Goal: Task Accomplishment & Management: Use online tool/utility

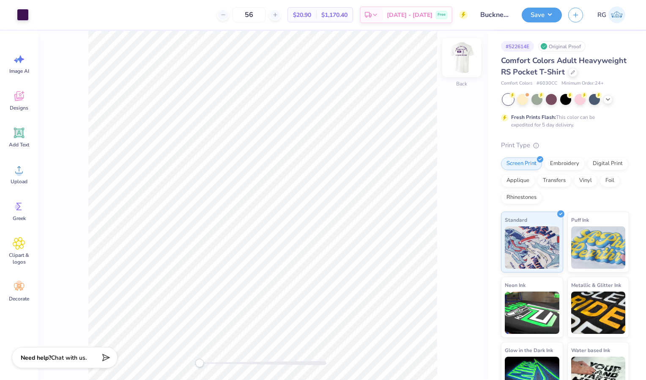
click at [460, 65] on img at bounding box center [462, 58] width 34 height 34
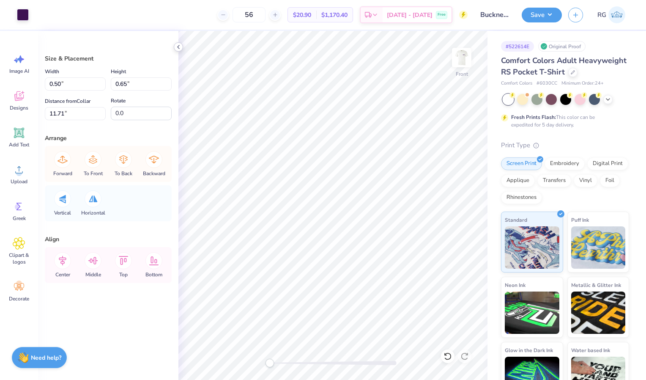
click at [177, 45] on icon at bounding box center [178, 47] width 7 height 7
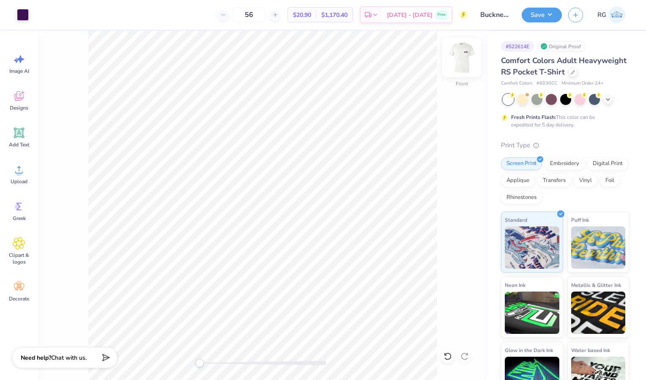
click at [461, 55] on img at bounding box center [462, 58] width 34 height 34
click at [461, 57] on img at bounding box center [462, 58] width 34 height 34
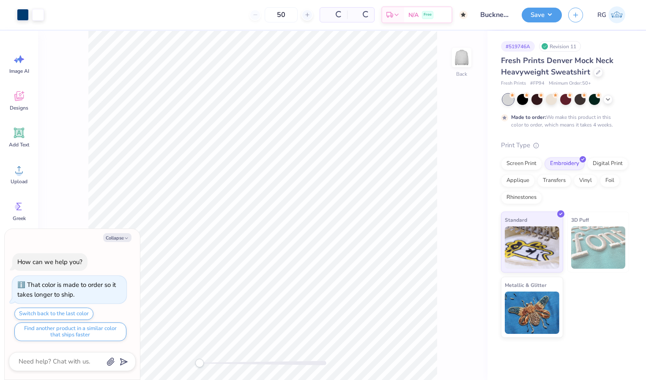
type textarea "x"
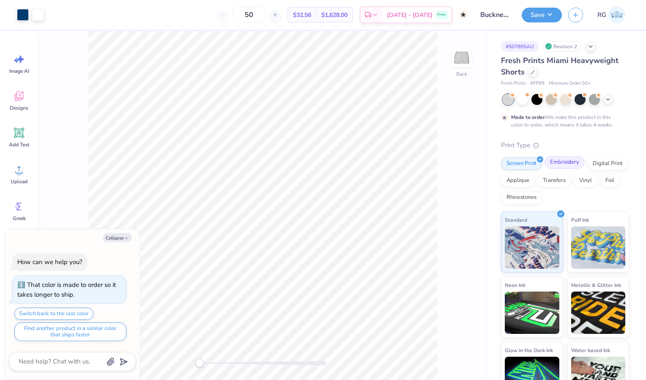
click at [568, 162] on div "Embroidery" at bounding box center [565, 162] width 40 height 13
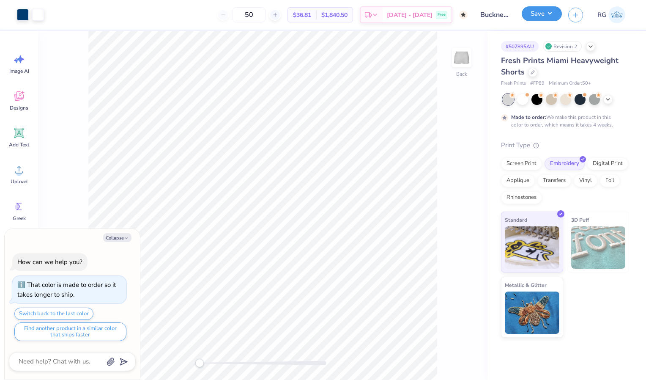
click at [542, 14] on button "Save" at bounding box center [542, 13] width 40 height 15
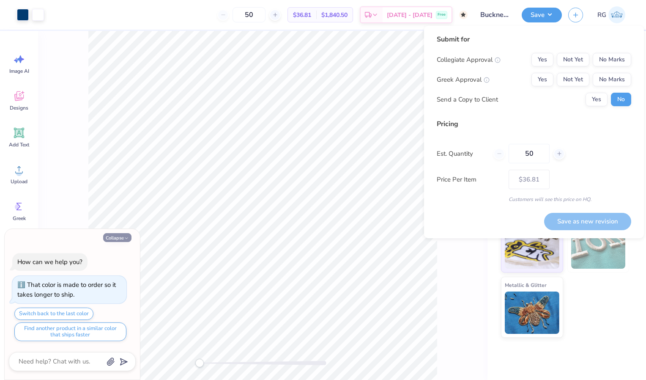
click at [119, 237] on button "Collapse" at bounding box center [117, 237] width 28 height 9
type textarea "x"
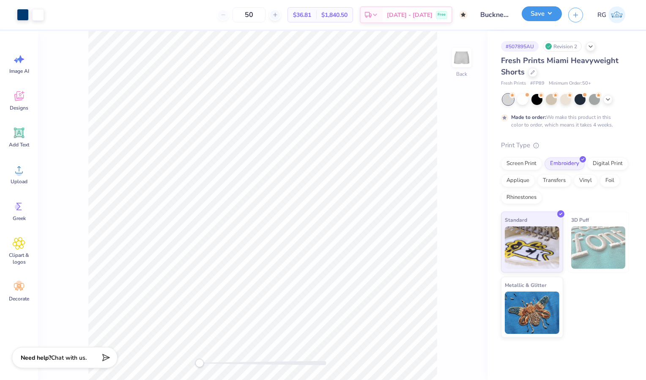
click at [543, 16] on button "Save" at bounding box center [542, 13] width 40 height 15
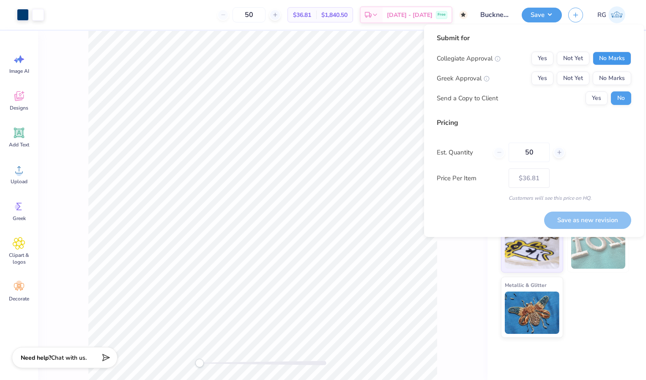
click at [609, 62] on button "No Marks" at bounding box center [612, 59] width 39 height 14
click at [540, 83] on button "Yes" at bounding box center [543, 79] width 22 height 14
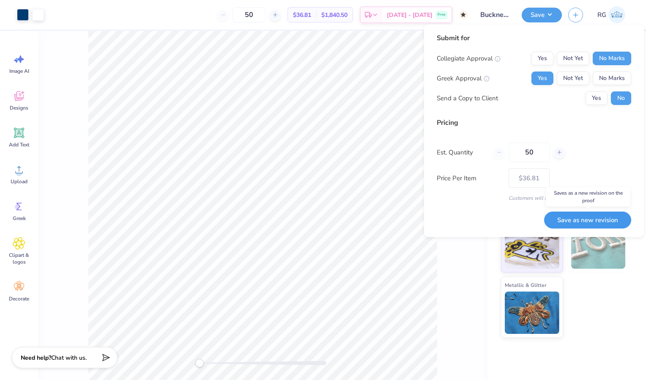
click at [580, 219] on button "Save as new revision" at bounding box center [588, 220] width 87 height 17
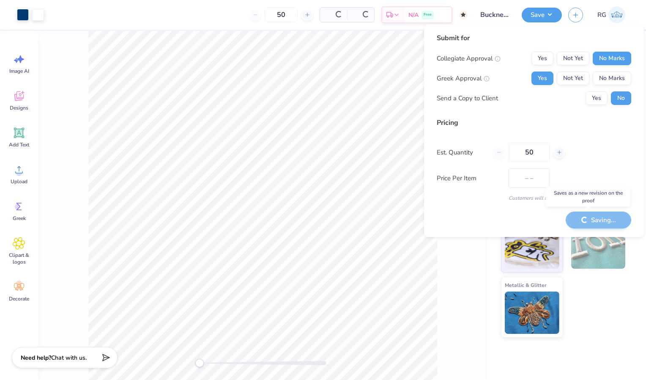
type input "$36.81"
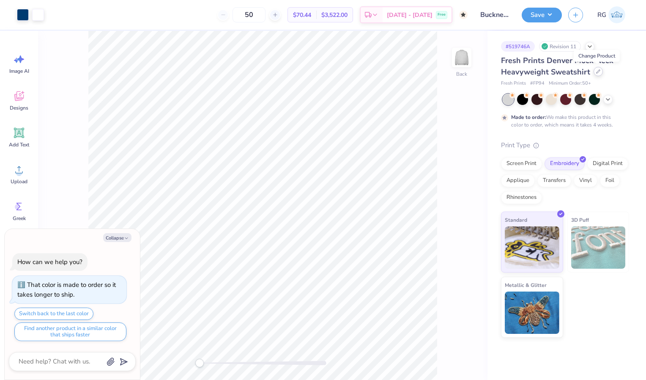
click at [598, 71] on icon at bounding box center [599, 71] width 4 height 4
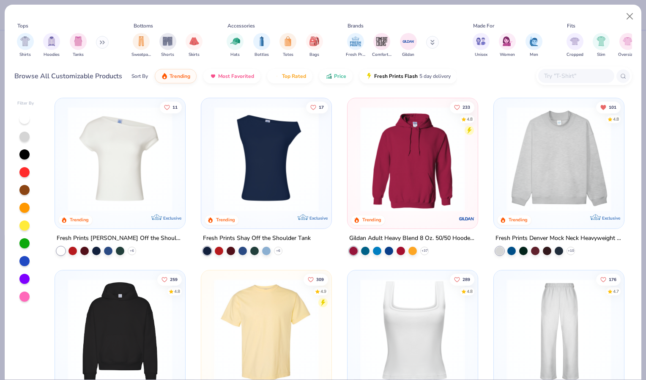
click at [557, 79] on input "text" at bounding box center [576, 76] width 65 height 10
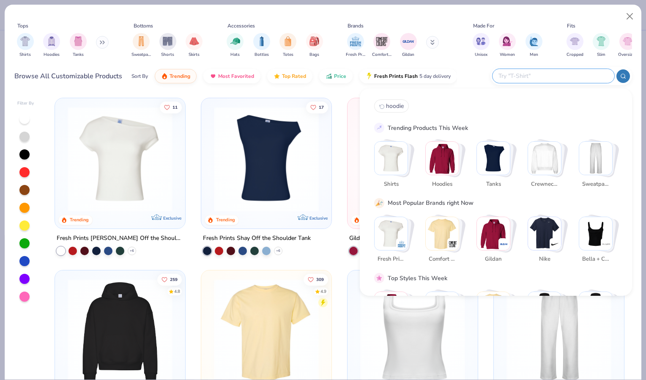
click at [462, 64] on div "Tops Shirts Hoodies Tanks Bottoms Sweatpants Shorts Skirts Accessories Hats Bot…" at bounding box center [323, 41] width 618 height 45
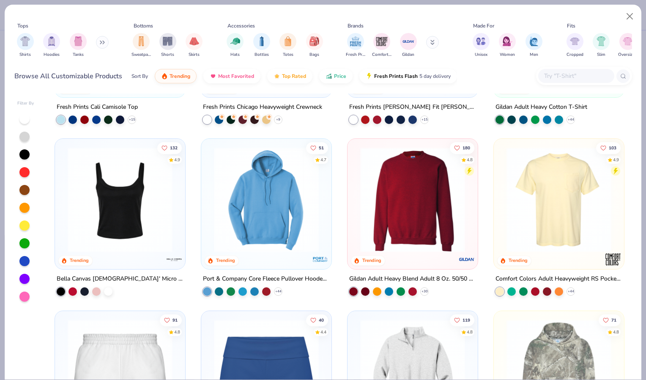
scroll to position [476, 0]
click at [407, 202] on img at bounding box center [412, 199] width 113 height 105
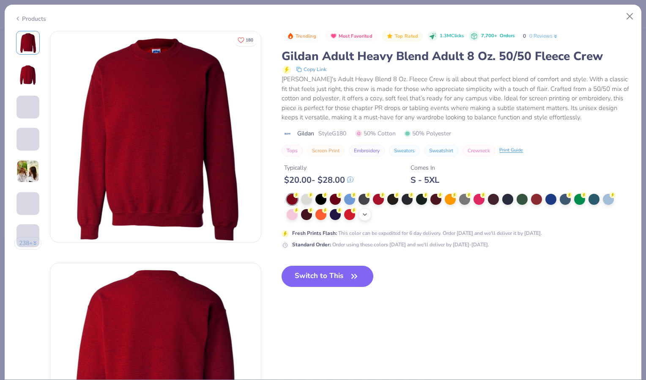
click at [364, 215] on icon at bounding box center [365, 214] width 7 height 7
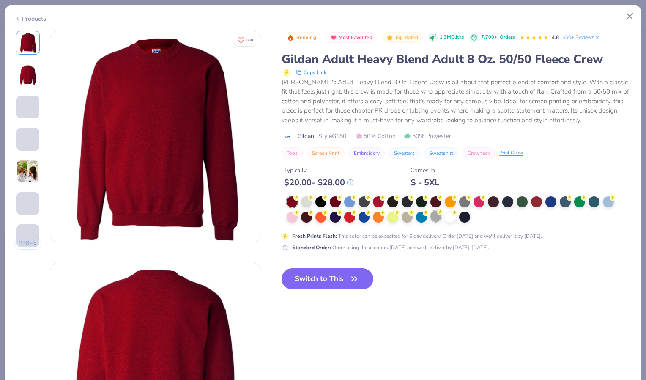
click at [436, 216] on div at bounding box center [436, 216] width 11 height 11
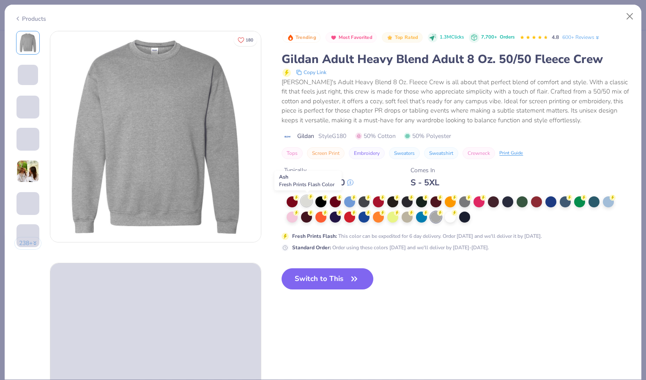
click at [307, 203] on div at bounding box center [306, 200] width 11 height 11
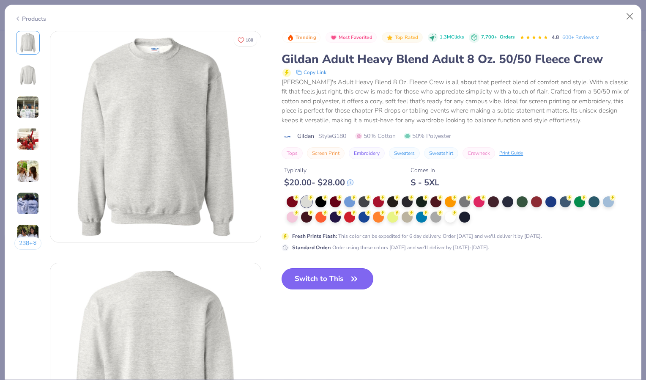
click at [352, 278] on icon "button" at bounding box center [355, 279] width 12 height 12
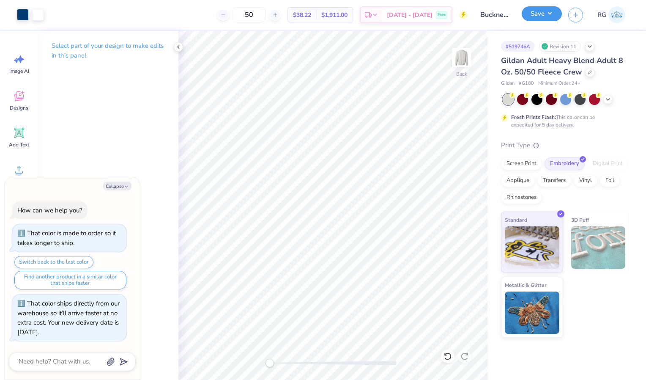
click at [536, 15] on button "Save" at bounding box center [542, 13] width 40 height 15
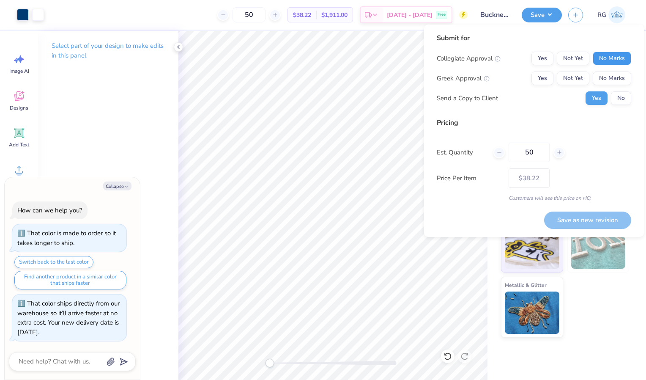
click at [619, 57] on button "No Marks" at bounding box center [612, 59] width 39 height 14
click at [547, 77] on button "Yes" at bounding box center [543, 79] width 22 height 14
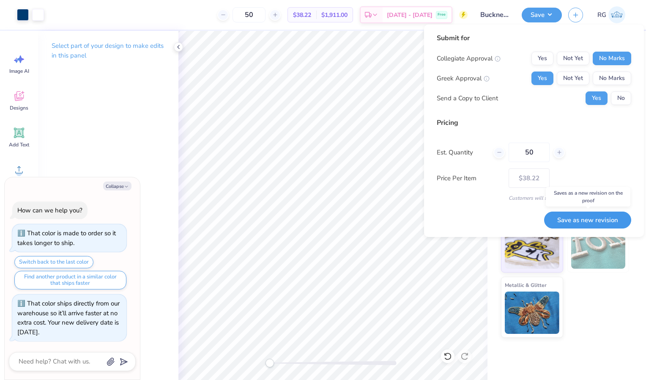
click at [585, 223] on button "Save as new revision" at bounding box center [588, 220] width 87 height 17
type textarea "x"
type input "– –"
type textarea "x"
type input "$38.22"
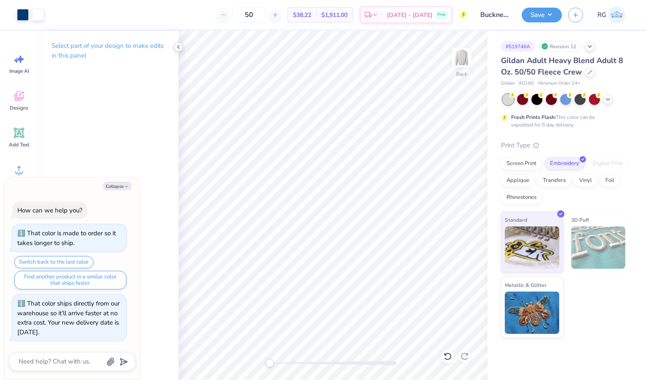
click at [179, 49] on icon at bounding box center [178, 47] width 7 height 7
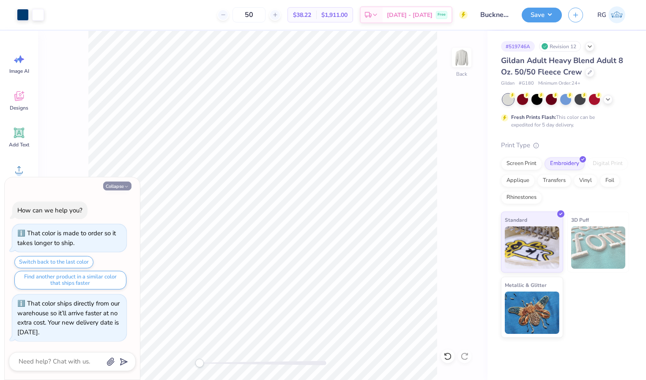
click at [119, 187] on button "Collapse" at bounding box center [117, 186] width 28 height 9
type textarea "x"
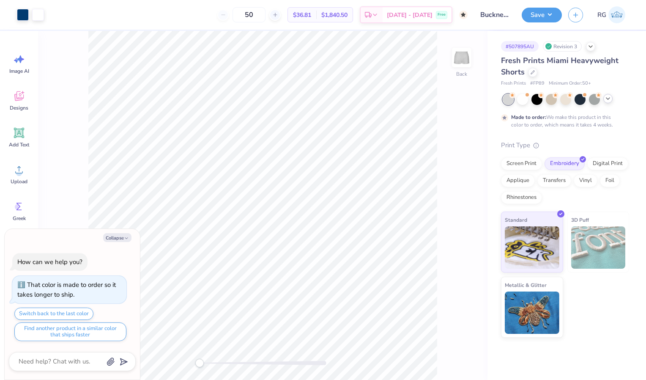
click at [609, 97] on icon at bounding box center [608, 98] width 7 height 7
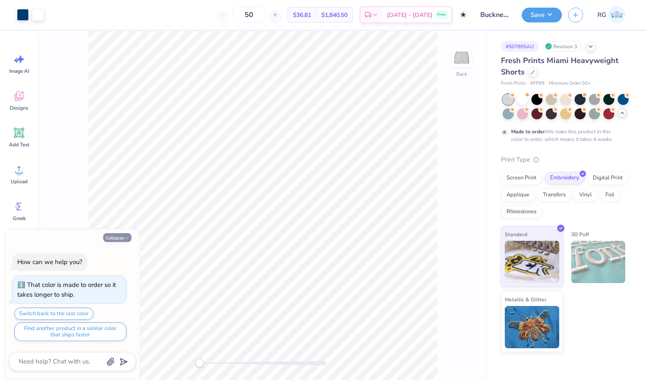
click at [120, 239] on button "Collapse" at bounding box center [117, 237] width 28 height 9
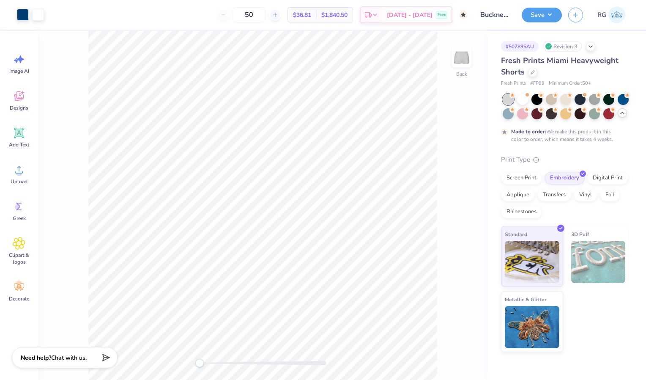
type textarea "x"
click at [532, 74] on div at bounding box center [532, 71] width 9 height 9
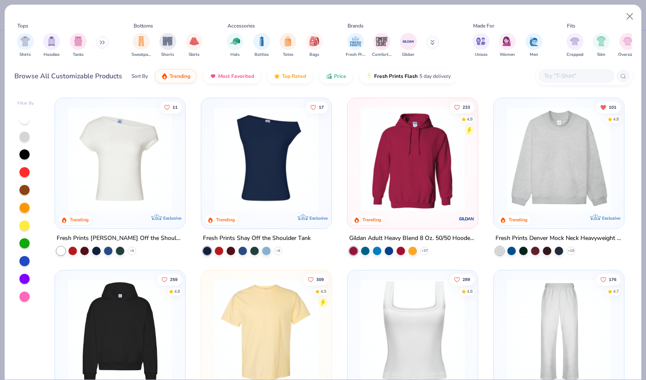
click at [573, 74] on input "text" at bounding box center [576, 76] width 65 height 10
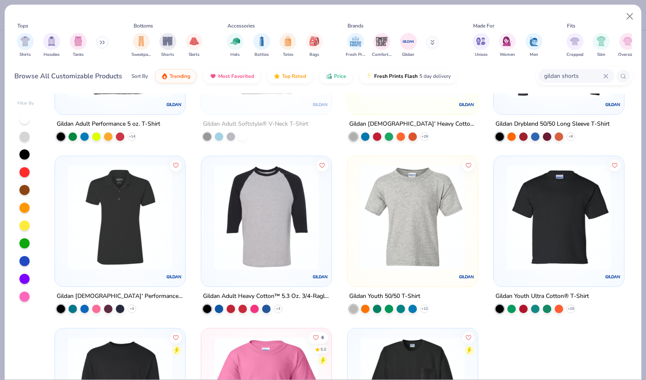
scroll to position [751, 0]
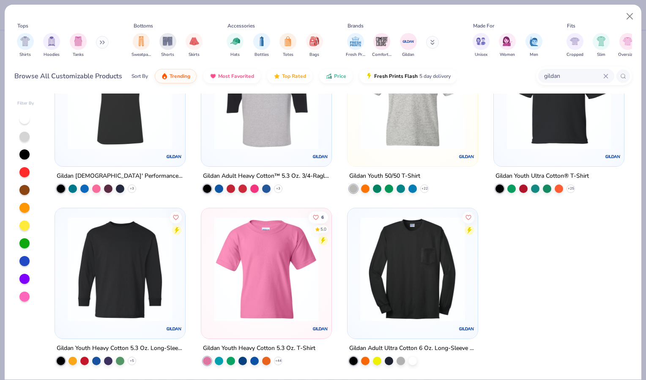
type input "gildan"
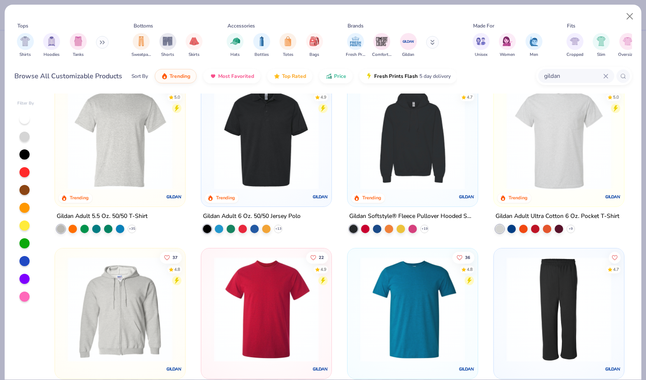
scroll to position [0, 0]
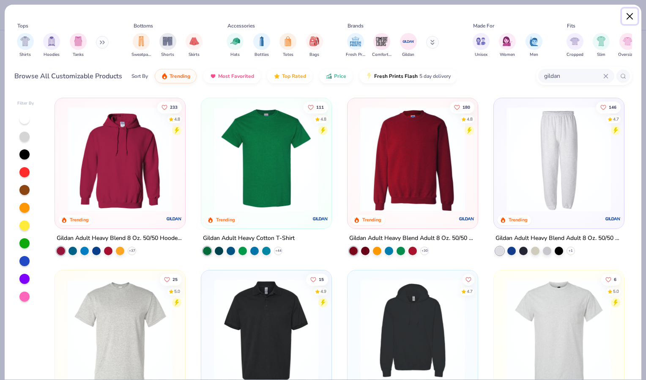
click at [633, 15] on button "Close" at bounding box center [630, 16] width 16 height 16
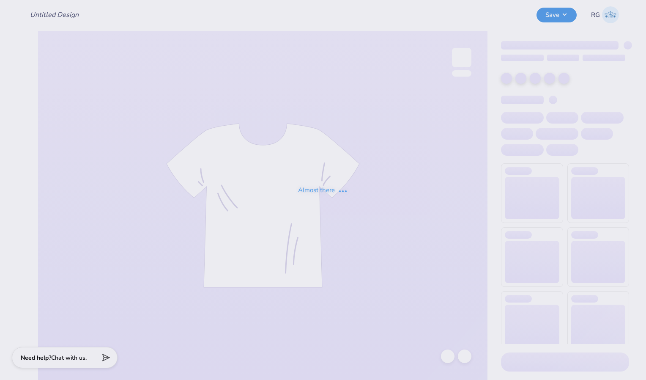
type input "Bucknell Theta Fall Date Party 2025"
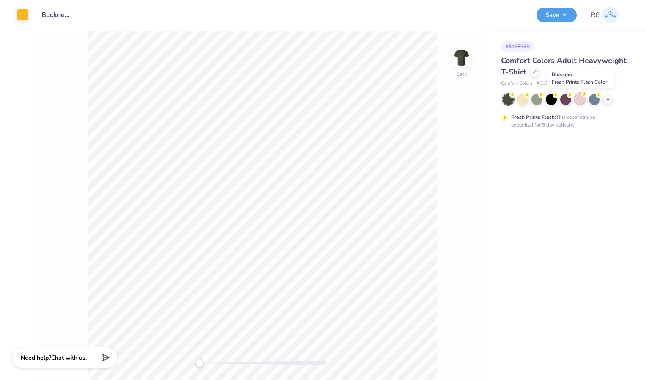
click at [580, 102] on div at bounding box center [580, 98] width 11 height 11
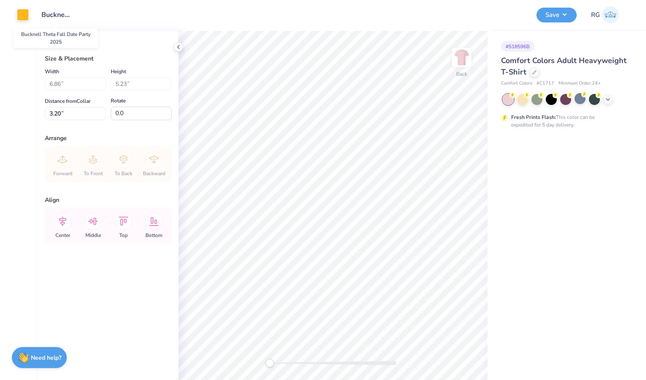
click at [49, 15] on input "Bucknell Theta Fall Date Party 2025" at bounding box center [55, 14] width 41 height 17
click at [28, 13] on div at bounding box center [23, 14] width 12 height 12
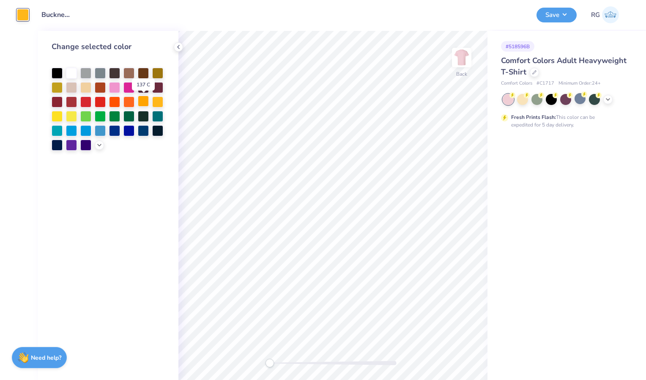
click at [144, 102] on div at bounding box center [143, 101] width 11 height 11
click at [130, 104] on div at bounding box center [129, 101] width 11 height 11
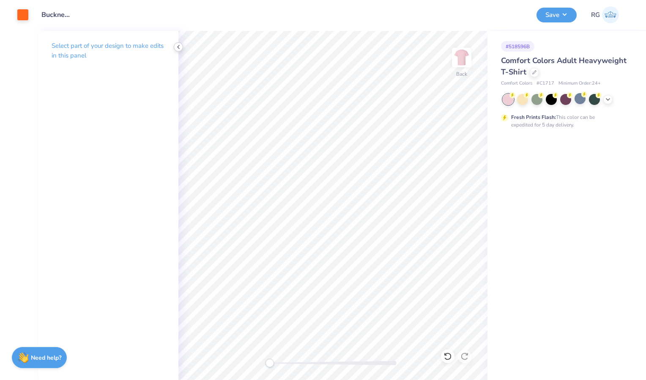
click at [177, 49] on icon at bounding box center [178, 47] width 7 height 7
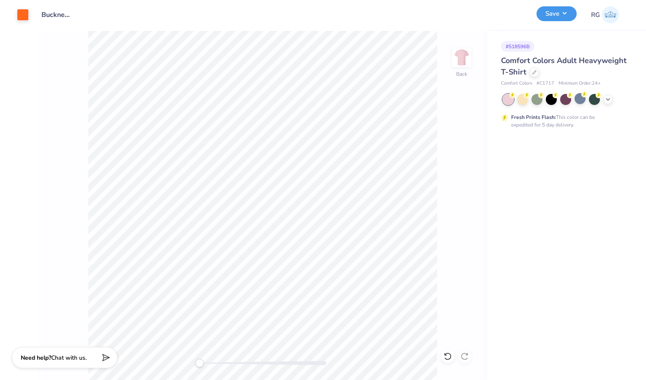
click at [554, 15] on button "Save" at bounding box center [557, 13] width 40 height 15
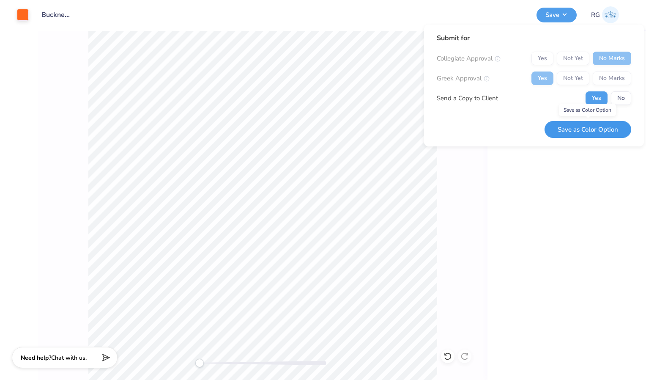
click at [584, 132] on button "Save as Color Option" at bounding box center [588, 129] width 87 height 17
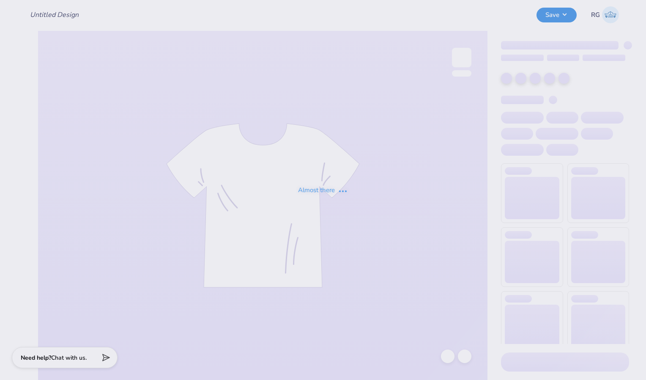
type input "Bucknell Theta Fall Date Party 2025"
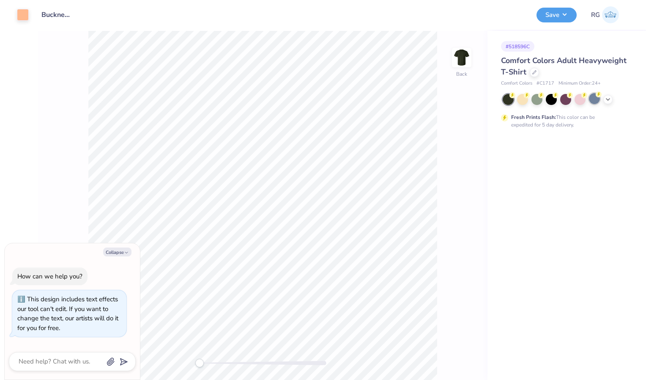
click at [594, 99] on div at bounding box center [594, 98] width 11 height 11
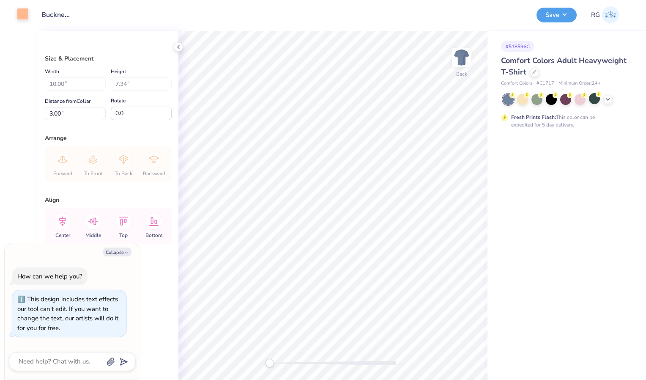
click at [21, 11] on div at bounding box center [23, 14] width 12 height 12
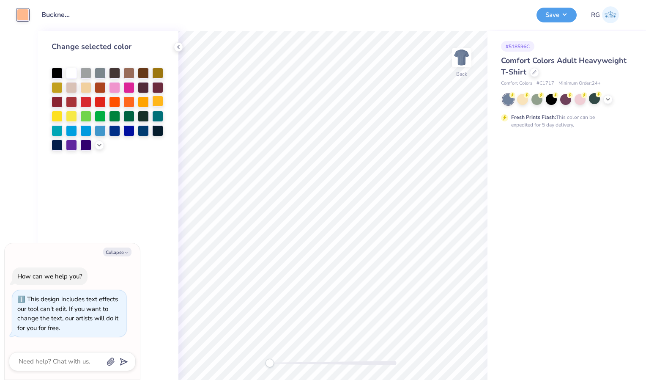
click at [158, 103] on div at bounding box center [157, 101] width 11 height 11
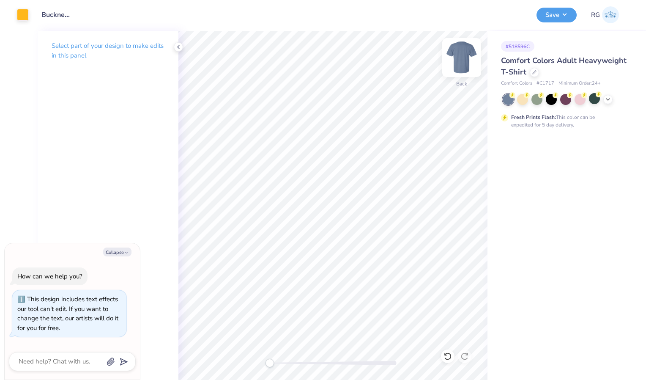
click at [458, 54] on img at bounding box center [462, 58] width 34 height 34
click at [458, 54] on img at bounding box center [462, 57] width 17 height 17
click at [179, 48] on polyline at bounding box center [179, 46] width 2 height 3
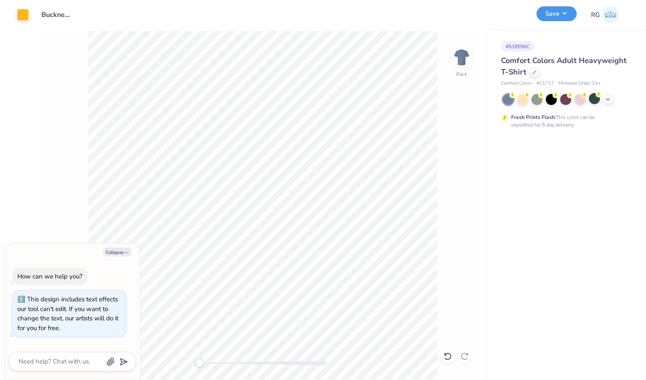
click at [555, 14] on button "Save" at bounding box center [557, 13] width 40 height 15
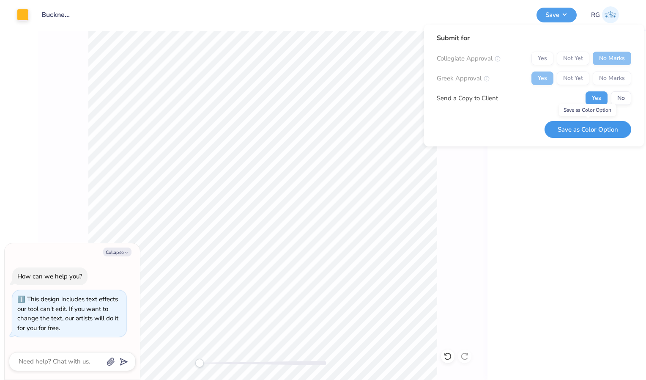
click at [592, 130] on button "Save as Color Option" at bounding box center [588, 129] width 87 height 17
click at [113, 250] on button "Collapse" at bounding box center [117, 252] width 28 height 9
type textarea "x"
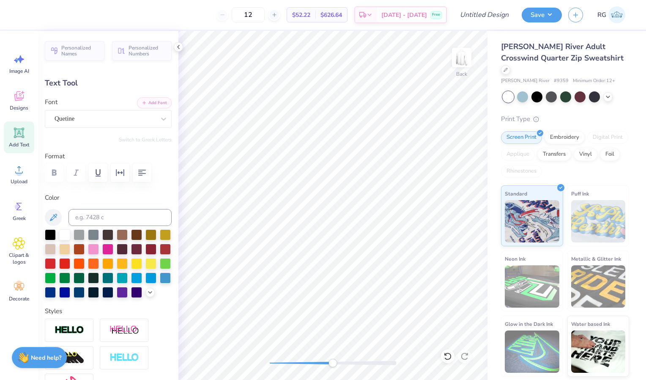
scroll to position [7, 1]
type textarea "SigmKa"
type textarea "Kappa"
type input "2.86"
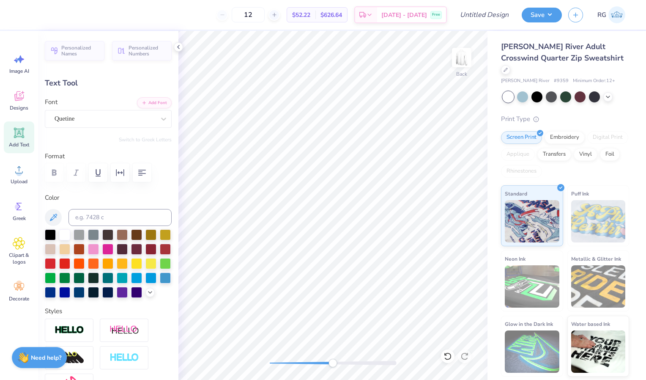
type input "0.45"
type input "4.12"
type textarea "ALpha Theta"
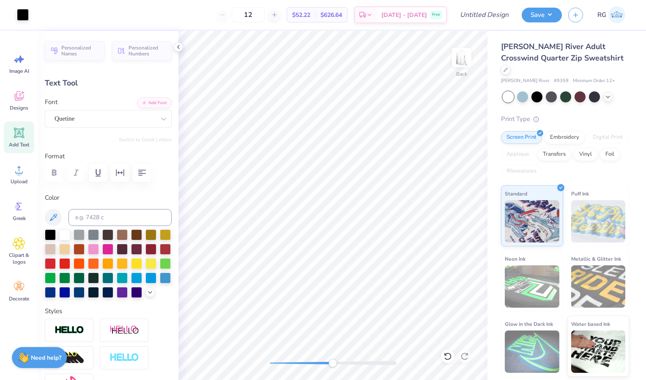
type input "1.71"
type input "0.14"
type input "4.60"
type textarea "Date Party 2025"
click at [176, 47] on icon at bounding box center [178, 47] width 7 height 7
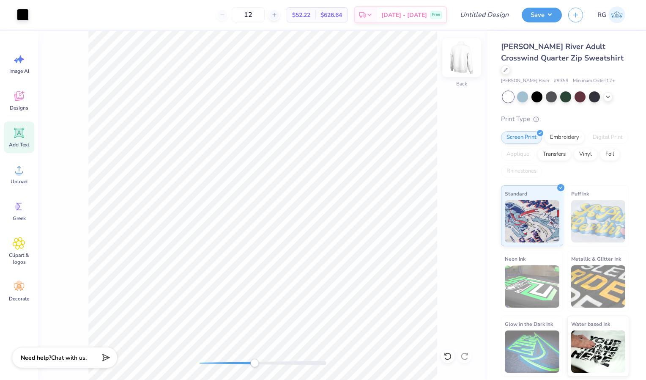
click at [462, 63] on img at bounding box center [462, 58] width 34 height 34
click at [465, 68] on img at bounding box center [462, 58] width 34 height 34
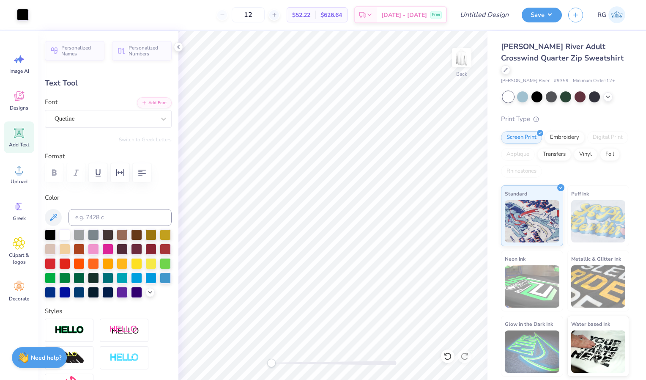
type input "3.87"
type input "0.48"
type input "4.10"
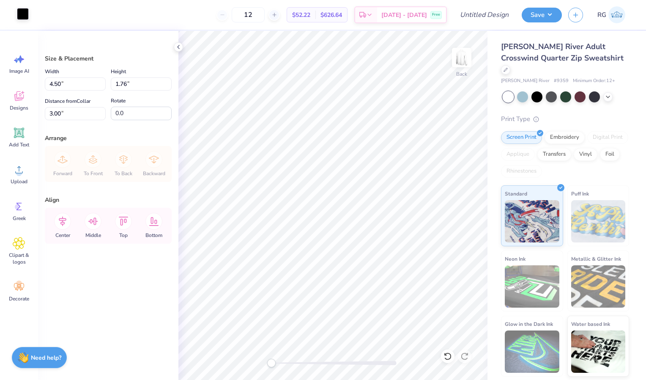
click at [24, 15] on div at bounding box center [23, 14] width 12 height 12
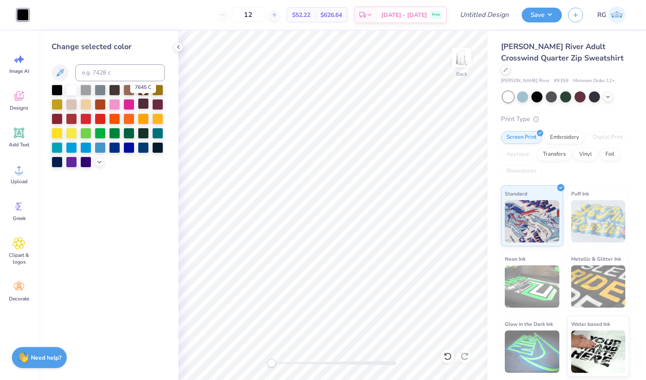
click at [144, 103] on div at bounding box center [143, 103] width 11 height 11
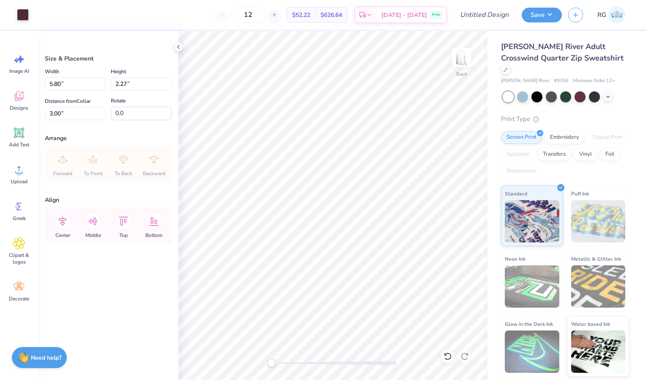
type input "3.52"
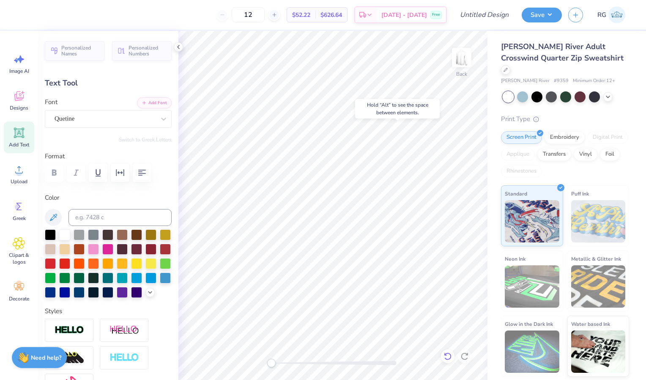
click at [449, 358] on icon at bounding box center [448, 356] width 8 height 8
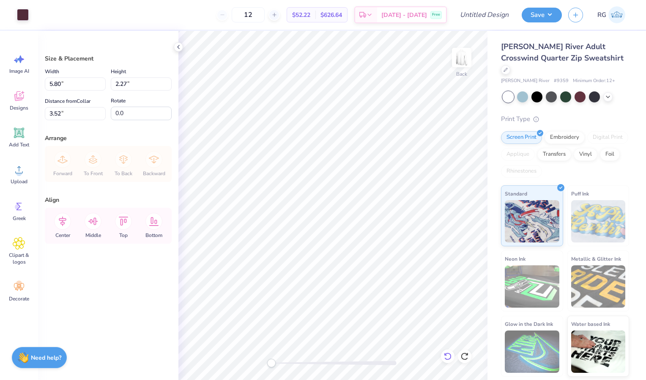
type input "3.00"
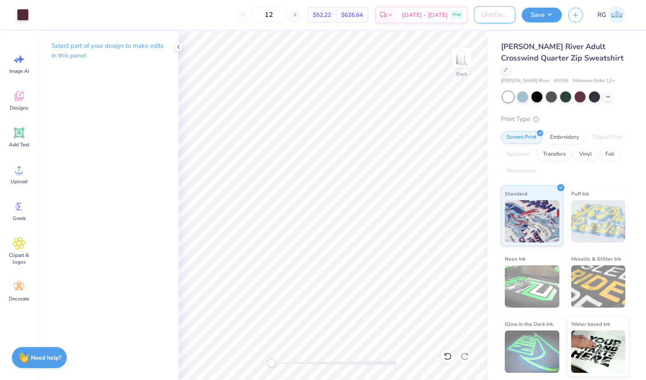
click at [495, 17] on input "Design Title" at bounding box center [494, 14] width 41 height 17
paste input "Bucknell Theta Fall Date Party 2025"
type input "Bucknell Theta Fall Date Party 2025"
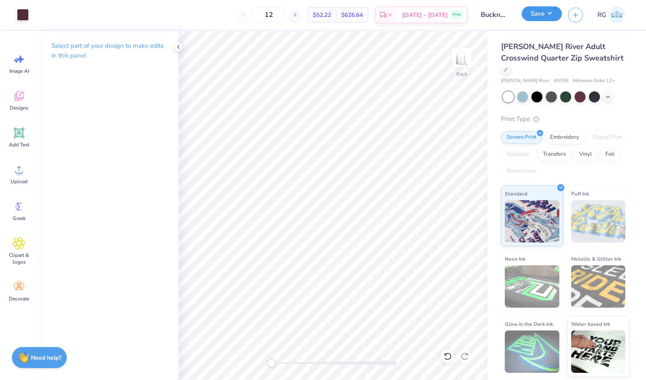
click at [536, 16] on button "Save" at bounding box center [542, 13] width 40 height 15
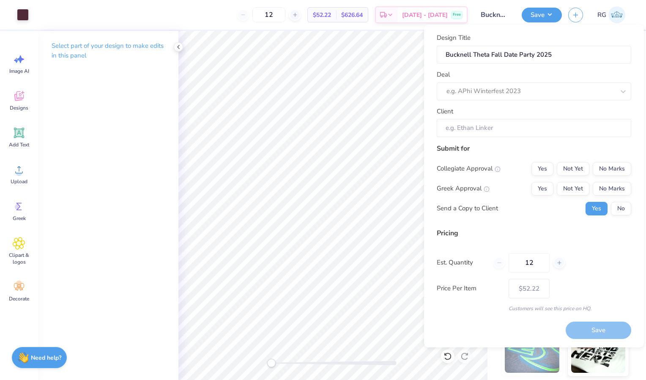
click at [513, 82] on div "Deal e.g. APhi Winterfest 2023" at bounding box center [534, 85] width 195 height 30
click at [513, 85] on div "e.g. APhi Winterfest 2023" at bounding box center [522, 91] width 153 height 13
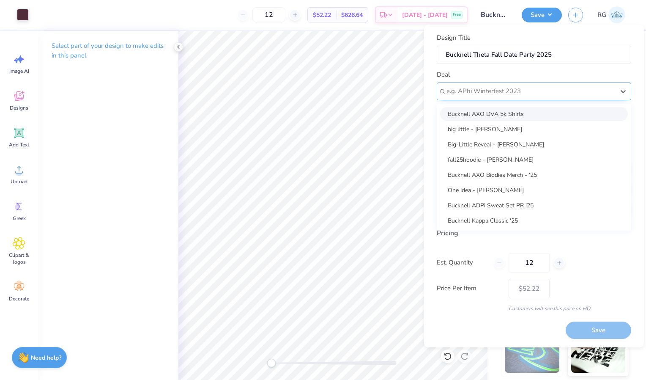
paste input "Bucknell Theta Fall Date Party 2025"
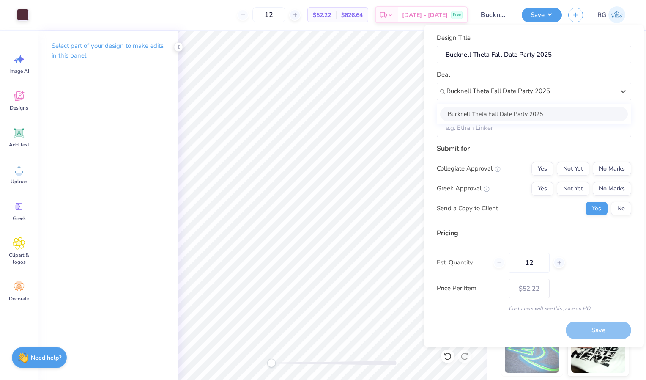
click at [550, 113] on div "Bucknell Theta Fall Date Party 2025" at bounding box center [534, 114] width 188 height 14
type input "Bucknell Theta Fall Date Party 2025"
type input "[PERSON_NAME]"
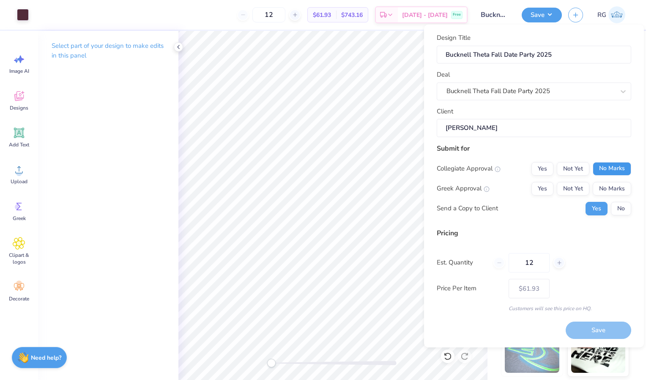
click at [612, 172] on button "No Marks" at bounding box center [612, 169] width 39 height 14
click at [551, 185] on button "Yes" at bounding box center [543, 189] width 22 height 14
click at [605, 332] on button "Save" at bounding box center [599, 330] width 66 height 17
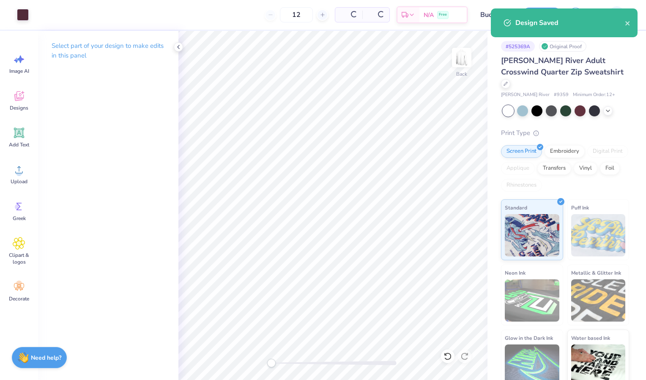
type input "$52.22"
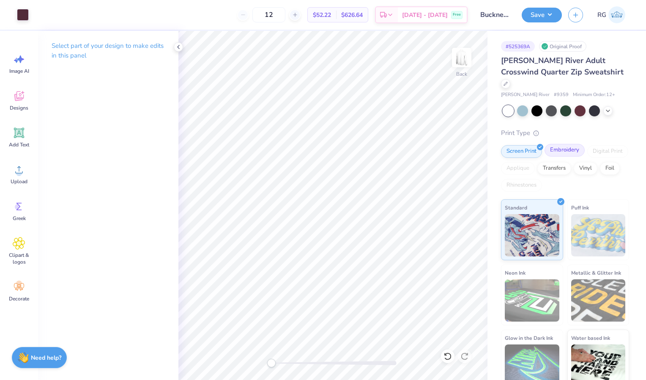
click at [561, 144] on div "Embroidery" at bounding box center [565, 150] width 40 height 13
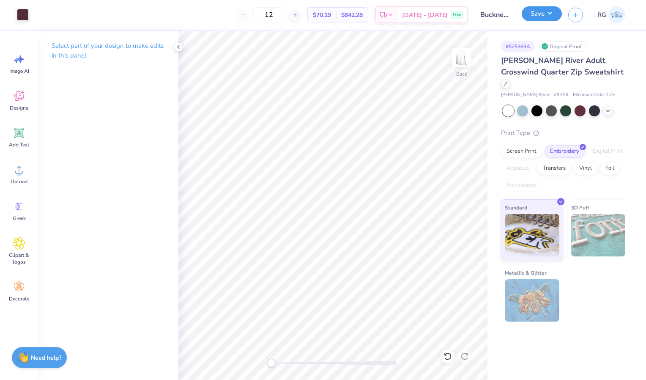
click at [546, 10] on button "Save" at bounding box center [542, 13] width 40 height 15
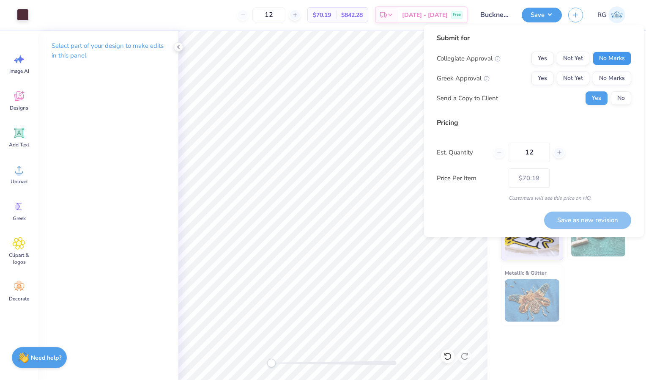
click at [596, 52] on button "No Marks" at bounding box center [612, 59] width 39 height 14
click at [546, 77] on button "Yes" at bounding box center [543, 79] width 22 height 14
click at [578, 223] on button "Save as new revision" at bounding box center [588, 220] width 87 height 17
type input "$70.19"
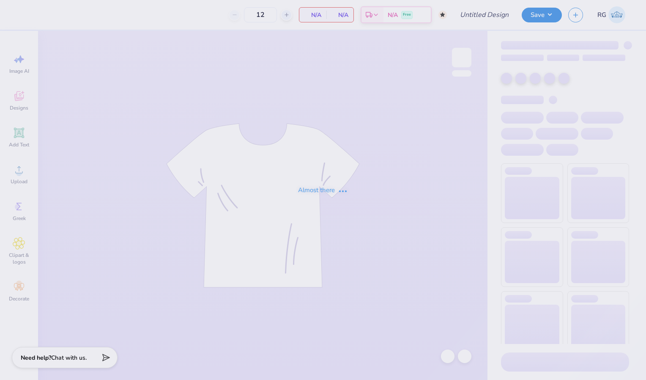
type input "50"
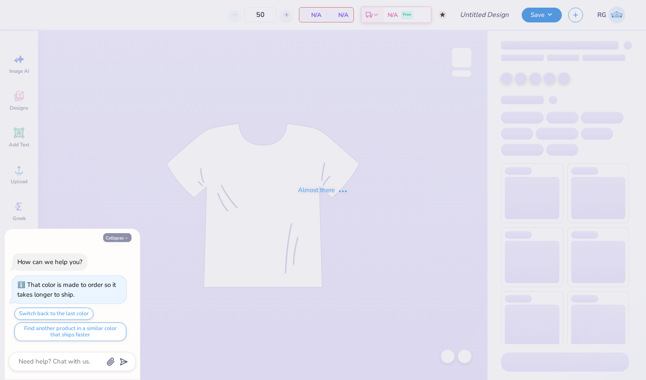
click at [125, 239] on icon "button" at bounding box center [126, 238] width 5 height 5
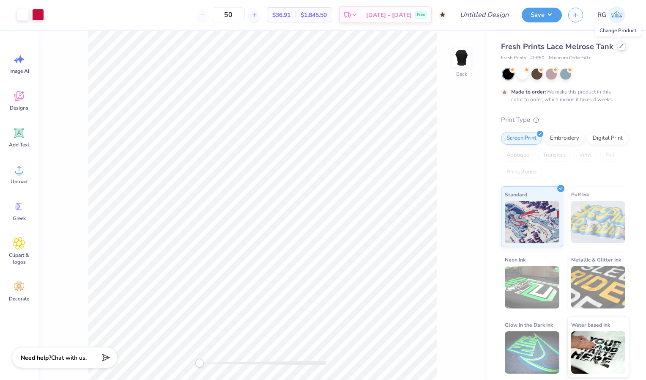
click at [620, 47] on icon at bounding box center [622, 46] width 4 height 4
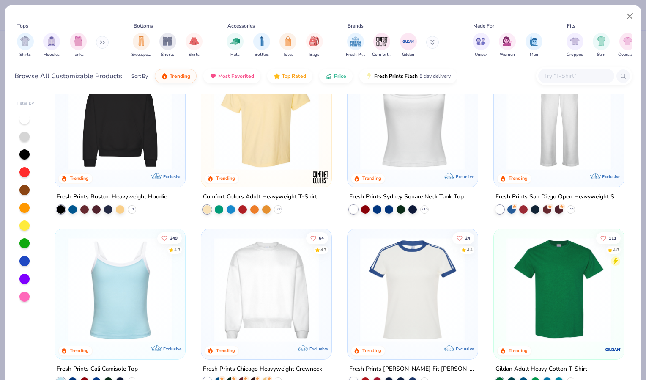
scroll to position [214, 0]
click at [274, 155] on img at bounding box center [266, 117] width 113 height 105
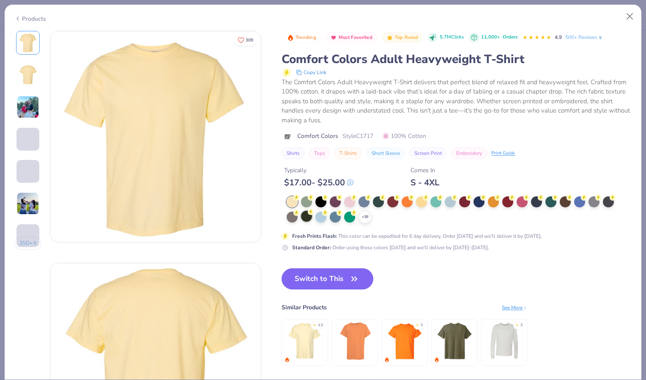
click at [305, 217] on div at bounding box center [306, 216] width 11 height 11
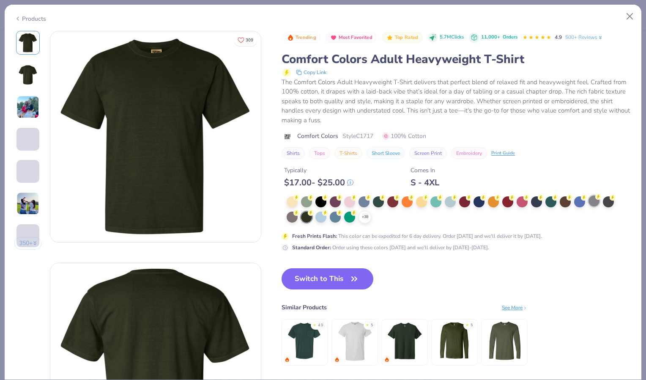
click at [596, 204] on div at bounding box center [594, 200] width 11 height 11
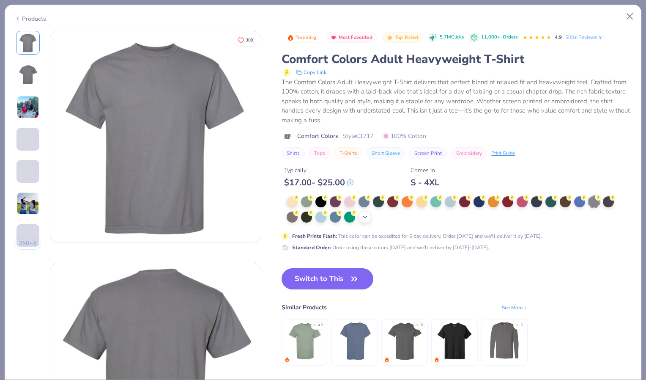
click at [361, 219] on div "+ 38" at bounding box center [365, 217] width 13 height 13
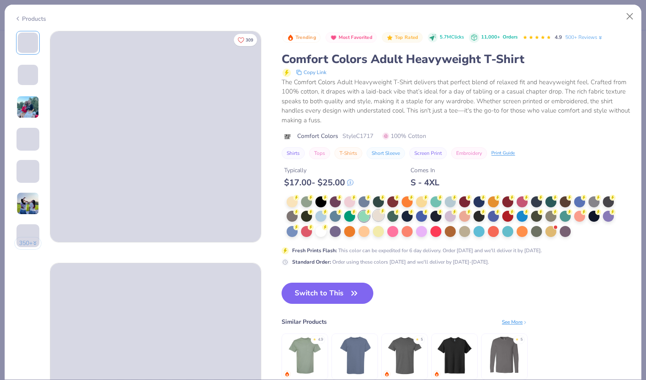
click at [381, 218] on div at bounding box center [378, 215] width 11 height 11
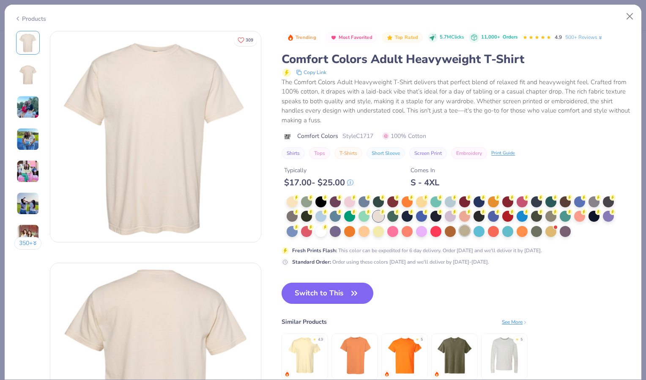
click at [467, 232] on div at bounding box center [464, 230] width 11 height 11
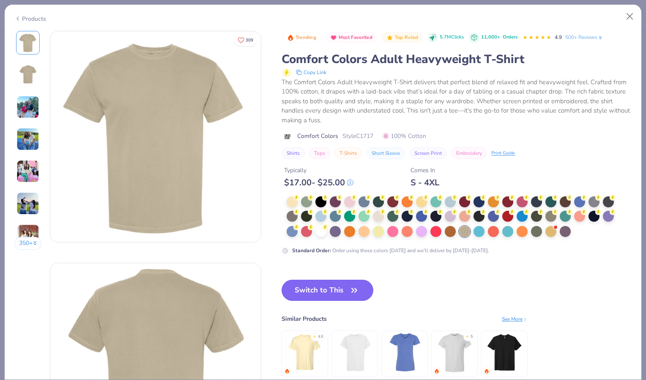
click at [360, 291] on icon "button" at bounding box center [355, 290] width 12 height 12
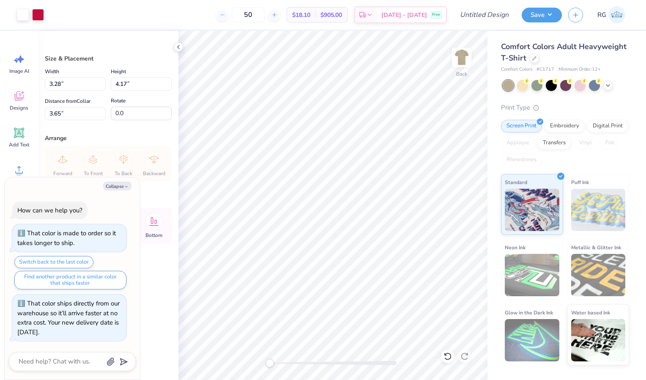
type textarea "x"
type input "11.42"
type input "14.52"
type input "3.32"
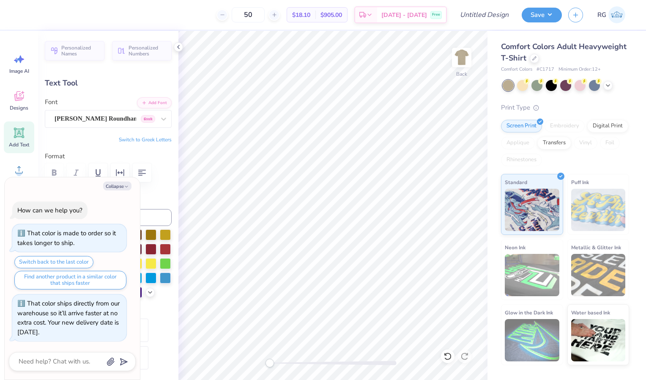
scroll to position [7, 1]
type textarea "x"
type textarea "TH"
type textarea "x"
type textarea "THe"
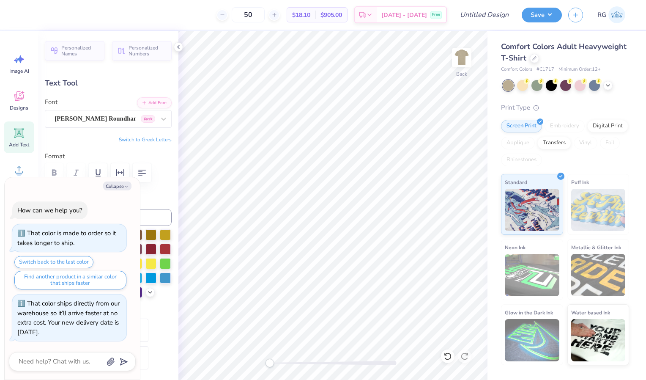
type textarea "x"
type textarea "THet"
type textarea "x"
type textarea "THeta"
type textarea "x"
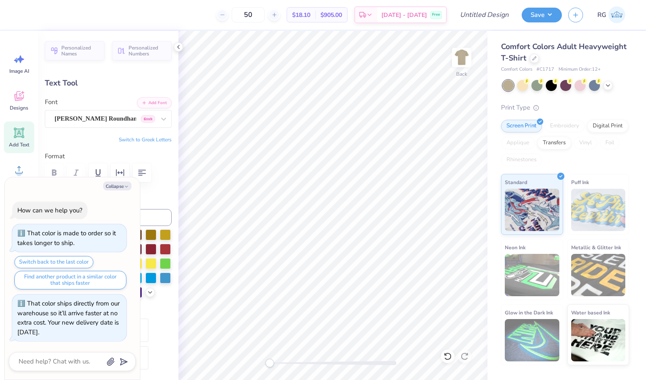
type textarea "THeta"
type textarea "x"
type textarea "Theta"
type textarea "x"
type input "6.54"
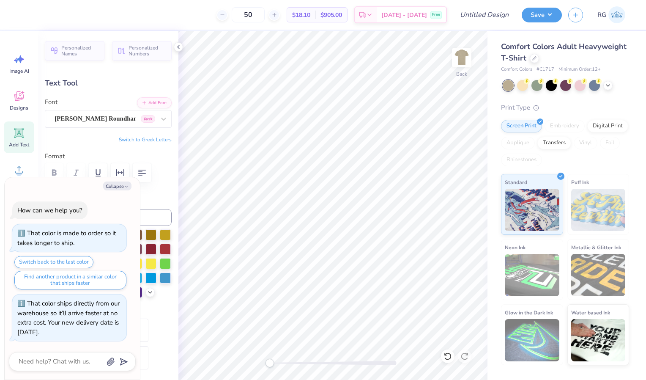
type input "3.45"
type input "9.08"
type textarea "x"
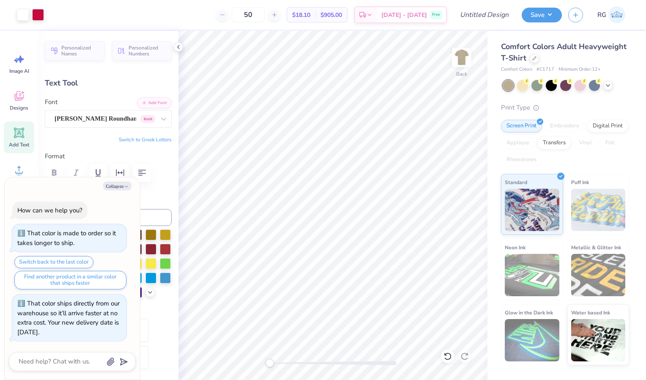
type input "0.0"
type textarea "x"
type input "10.35"
type input "3.46"
type input "6.13"
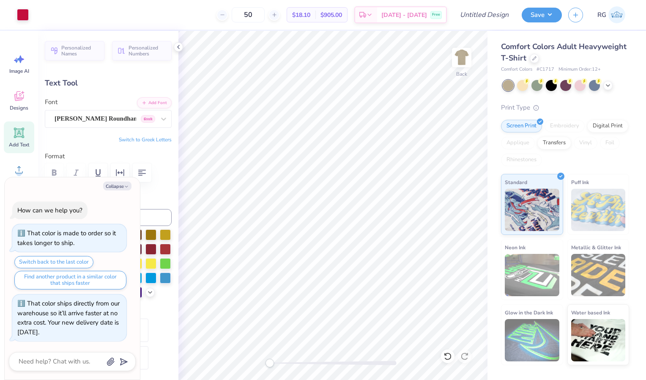
type input "-8.0"
type textarea "x"
type input "7.69"
type input "2.57"
type input "7.84"
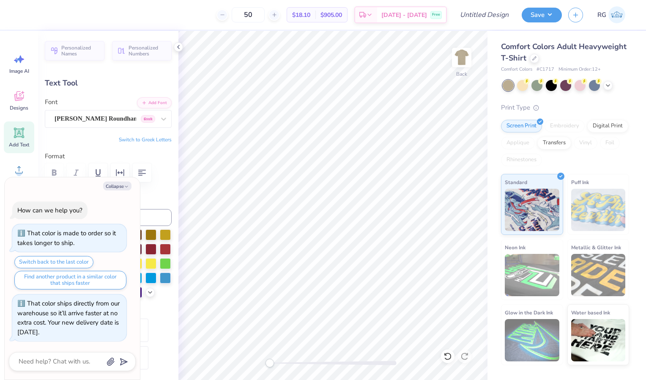
type textarea "x"
type input "5.77"
type input "1.93"
type input "8.29"
type textarea "x"
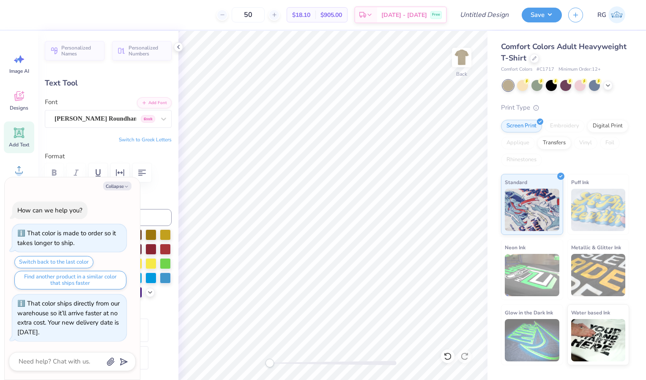
type input "1.21"
type input "0.40"
type input "13.17"
type input "0.0"
type textarea "x"
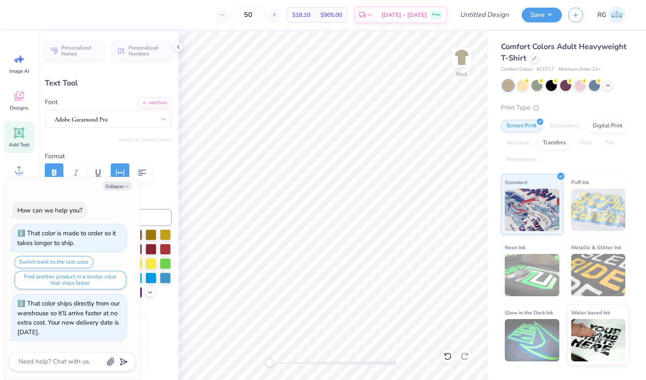
type input "3.50"
type input "0.36"
type input "12.68"
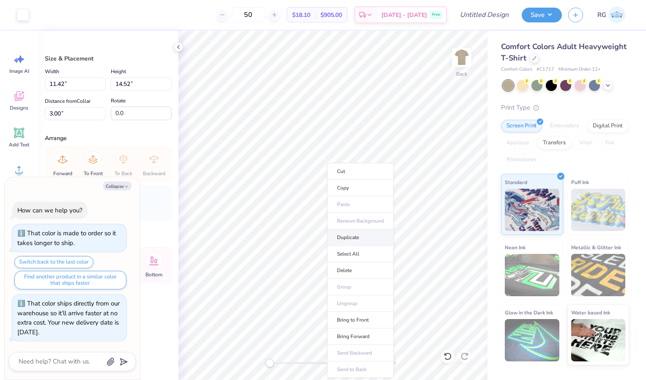
click at [346, 234] on li "Duplicate" at bounding box center [360, 237] width 66 height 17
type textarea "x"
type input "4.00"
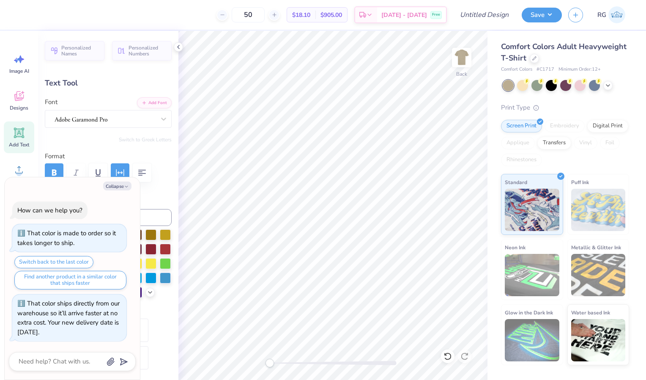
scroll to position [7, 1]
type textarea "x"
type textarea "D"
type textarea "x"
type textarea "Da"
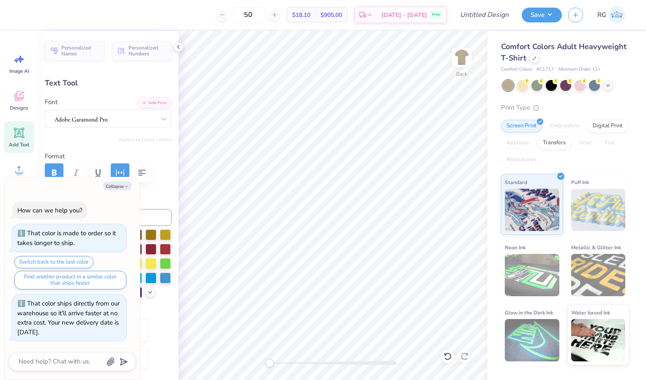
type textarea "x"
type textarea "Dat"
type textarea "x"
type textarea "Dat"
type textarea "x"
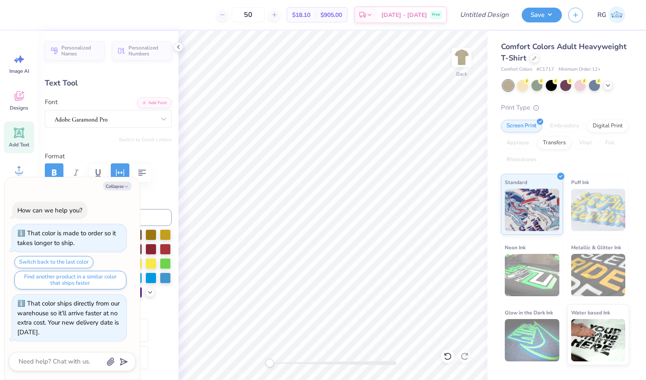
type textarea "Da"
type textarea "x"
type textarea "D"
type textarea "x"
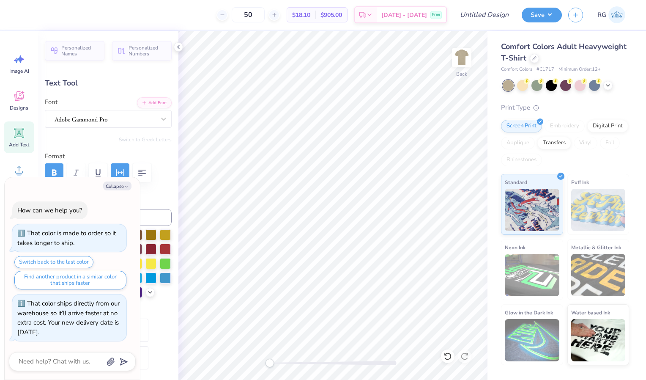
type textarea "D"
type textarea "x"
type textarea "DA"
type textarea "x"
type textarea "DAT"
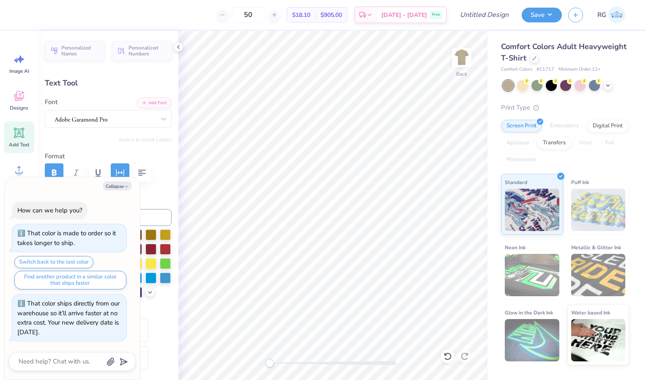
type textarea "x"
type textarea "DATE"
type textarea "x"
type textarea "DATE"
type textarea "x"
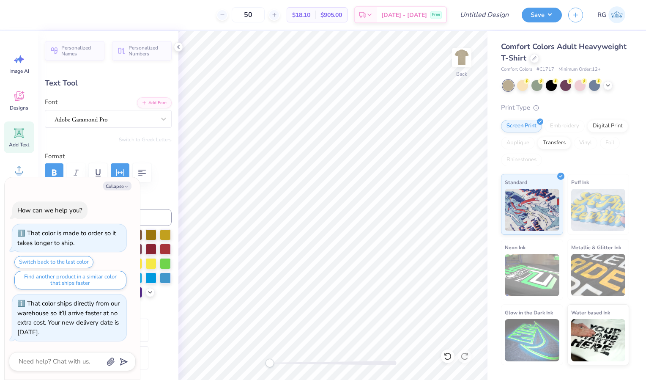
type textarea "DATE P"
type textarea "x"
type textarea "DATE PA"
type textarea "x"
type textarea "DATE PAR"
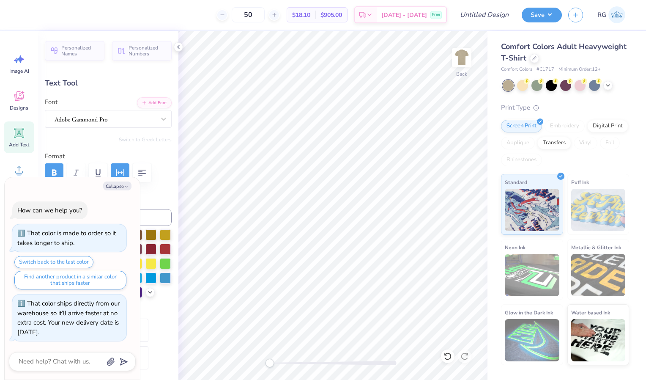
type textarea "x"
type textarea "DATE PARTY"
type textarea "x"
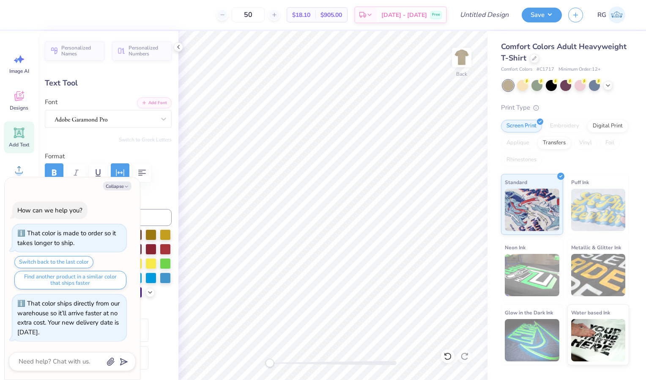
scroll to position [7, 1]
type textarea "x"
type input "3.13"
type input "0.35"
type input "11.17"
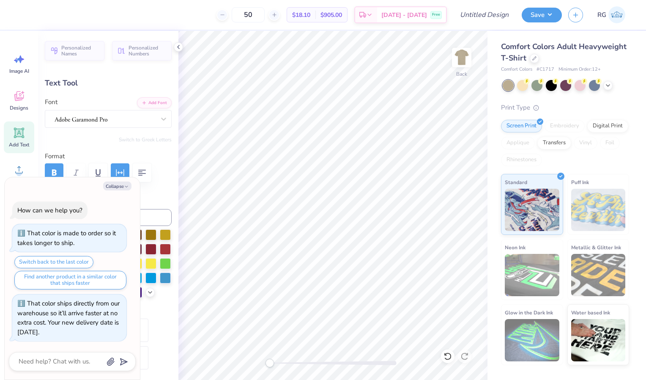
type textarea "x"
type input "5.77"
type input "1.93"
type input "8.33"
type input "-8.0"
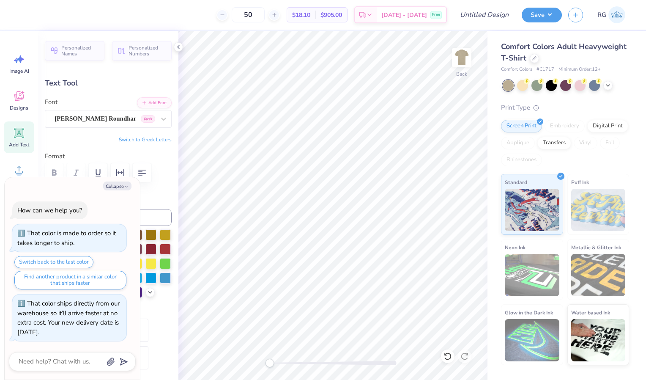
type textarea "x"
type input "6.82"
type input "2.28"
type input "8.41"
type textarea "x"
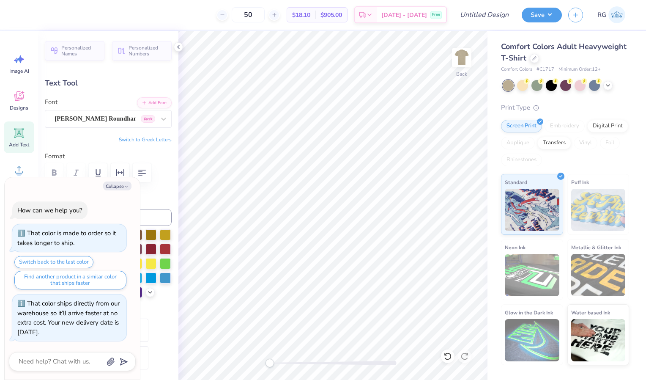
type input "0.0"
type textarea "x"
type input "5.70"
type input "0.65"
type input "10.88"
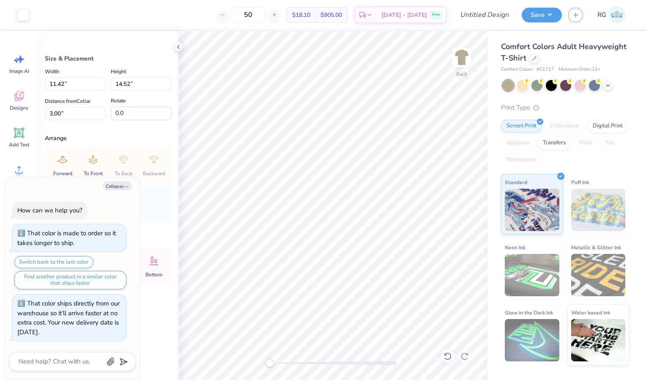
click at [450, 356] on icon at bounding box center [448, 356] width 8 height 8
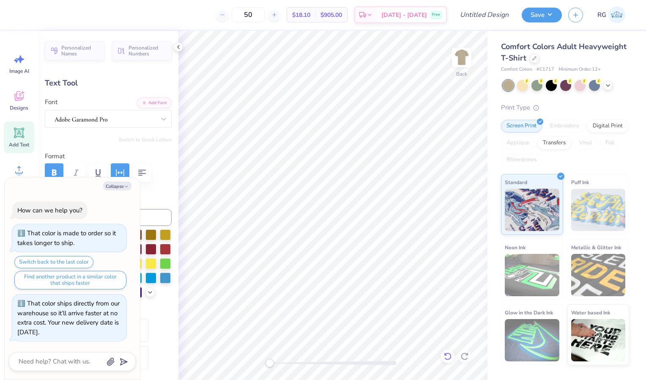
type textarea "x"
type input "1.21"
type input "0.40"
type input "13.17"
type textarea "x"
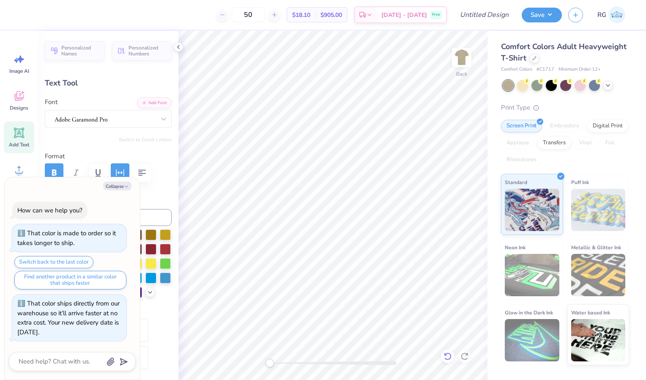
type input "2.76"
type input "0.90"
type input "12.66"
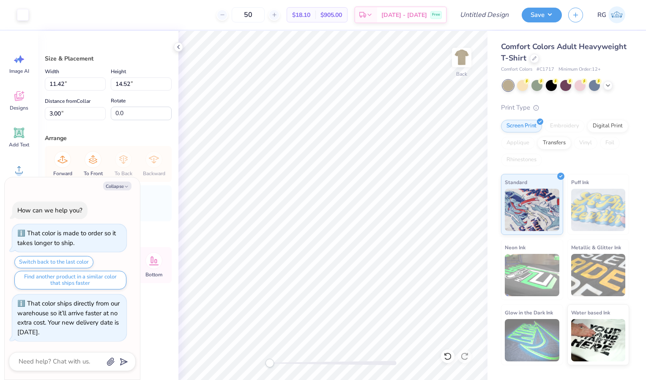
type textarea "x"
type input "10.95"
type input "14.05"
type input "3.24"
click at [448, 354] on icon at bounding box center [448, 356] width 8 height 8
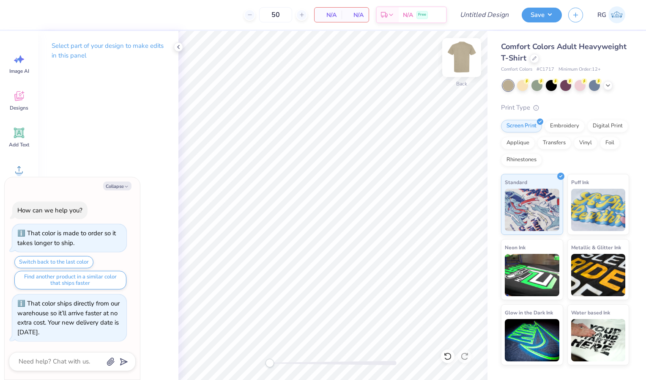
click at [458, 67] on img at bounding box center [462, 58] width 34 height 34
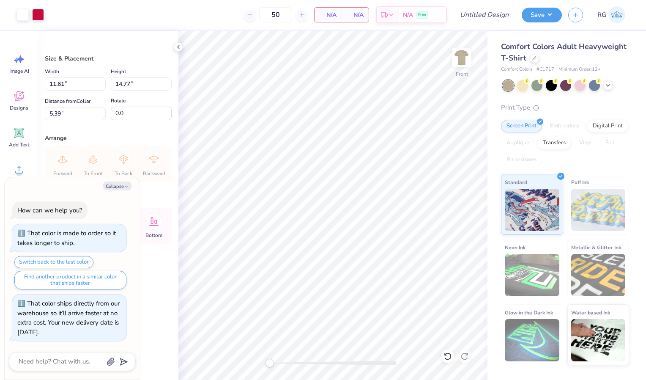
type textarea "x"
type input "3.37"
type textarea "x"
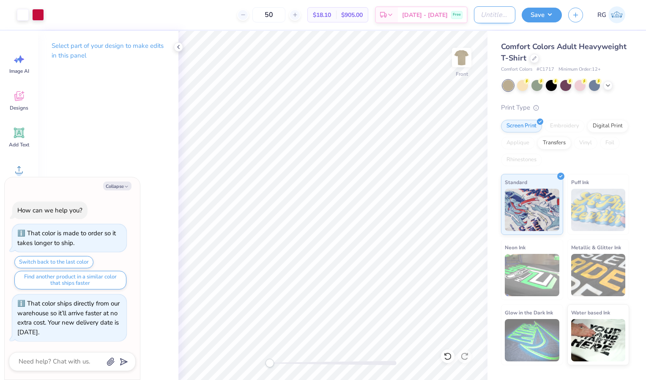
click at [483, 20] on input "Design Title" at bounding box center [494, 14] width 41 height 17
paste input "Bucknell Theta Fall Date Party 2025"
type input "Bucknell Theta Fall Date Party 2025"
type textarea "x"
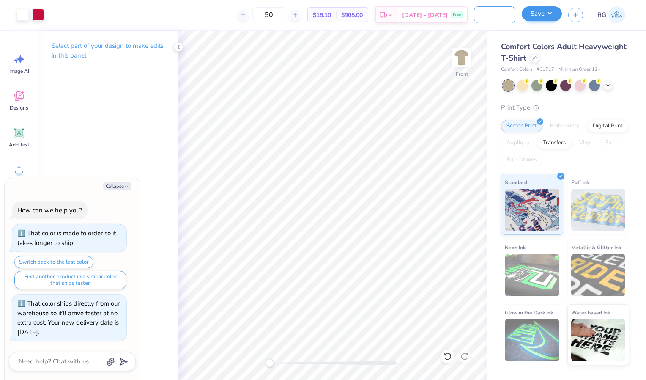
type input "Bucknell Theta Fall Date Party 2025"
click at [545, 14] on button "Save" at bounding box center [542, 13] width 40 height 15
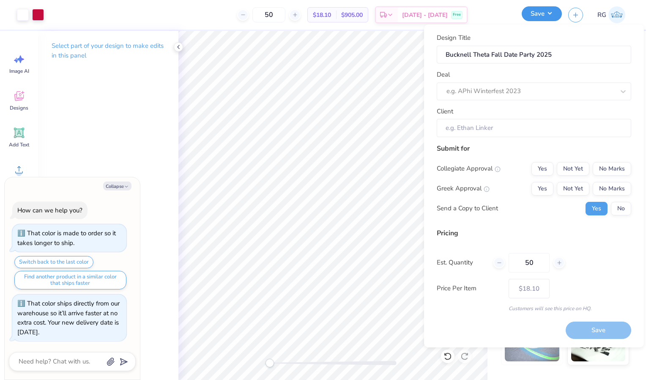
scroll to position [0, 0]
type textarea "x"
click at [516, 87] on div at bounding box center [522, 90] width 151 height 11
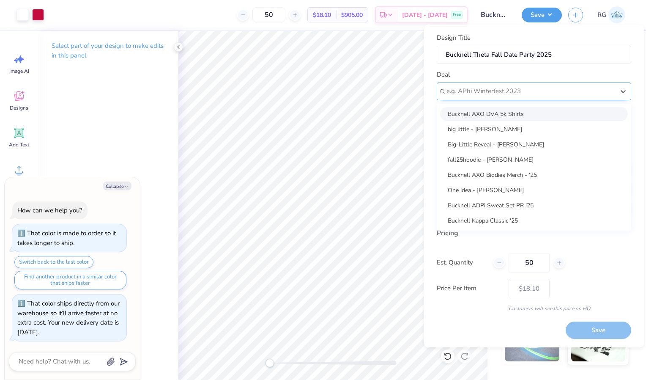
paste input "Bucknell Theta Fall Date Party 2025"
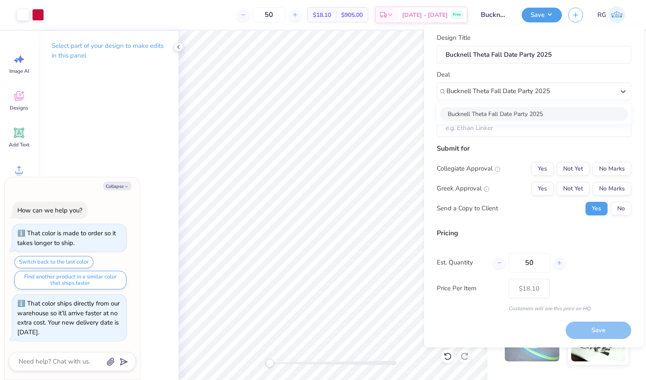
click at [525, 116] on div "Bucknell Theta Fall Date Party 2025" at bounding box center [534, 114] width 188 height 14
type input "Bucknell Theta Fall Date Party 2025"
type textarea "x"
type input "Sydney Strasser"
type input "– –"
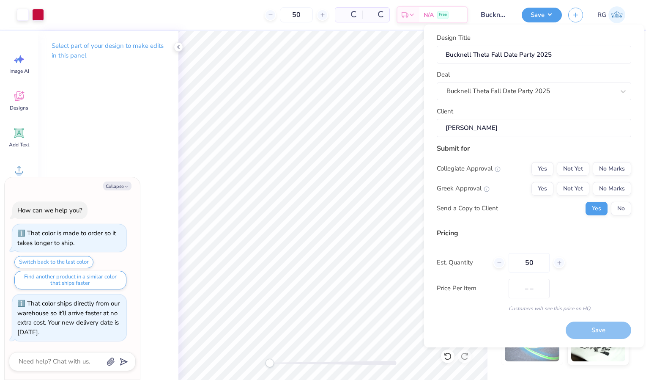
type textarea "x"
type input "$21.47"
click at [612, 171] on button "No Marks" at bounding box center [612, 169] width 39 height 14
click at [537, 190] on button "Yes" at bounding box center [543, 189] width 22 height 14
type textarea "x"
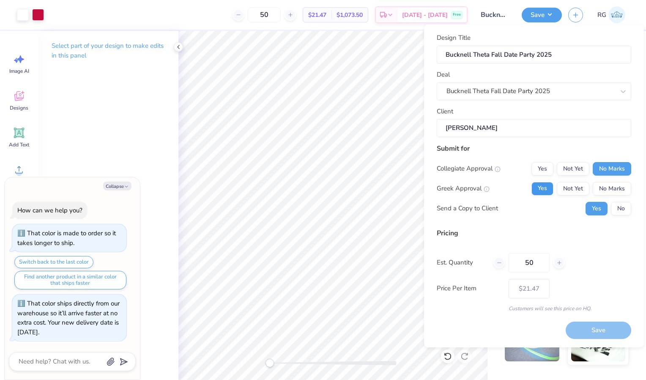
type input "– –"
type textarea "x"
type input "$21.47"
click at [596, 335] on button "Save" at bounding box center [599, 330] width 66 height 17
type textarea "x"
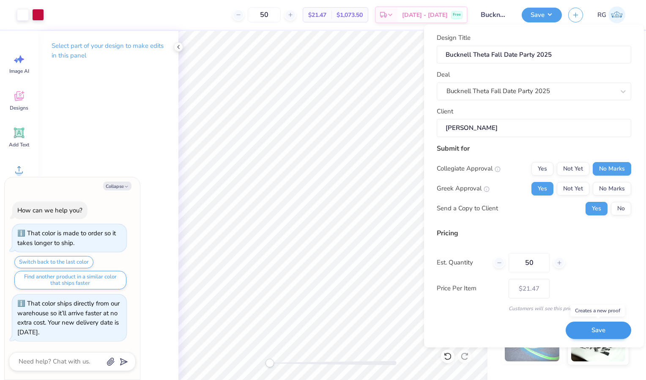
type input "– –"
type textarea "x"
type input "$21.47"
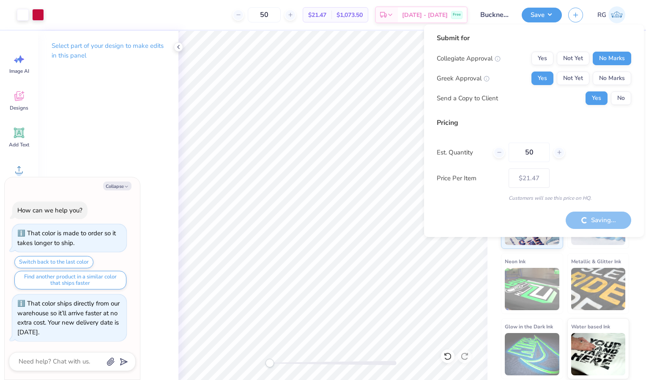
type textarea "x"
type input "– –"
type textarea "x"
type input "$18.10"
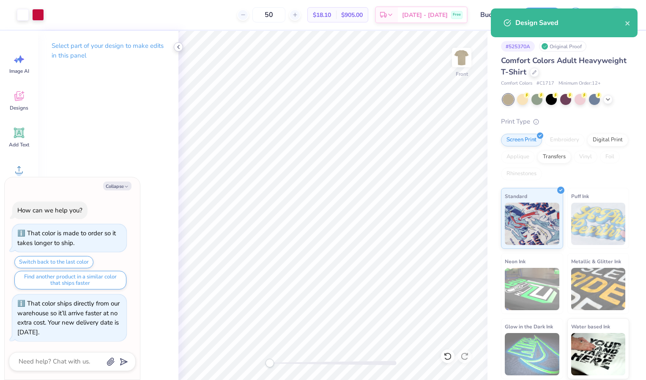
click at [176, 49] on icon at bounding box center [178, 47] width 7 height 7
type textarea "x"
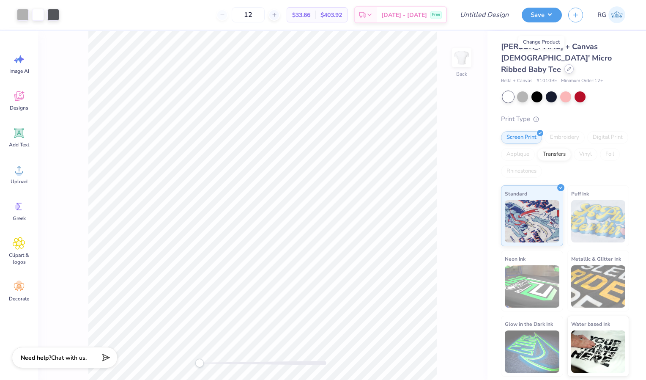
click at [567, 67] on icon at bounding box center [569, 69] width 4 height 4
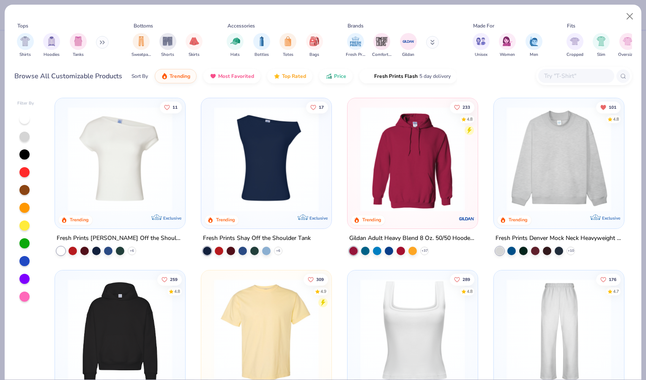
click at [267, 314] on img at bounding box center [266, 331] width 113 height 105
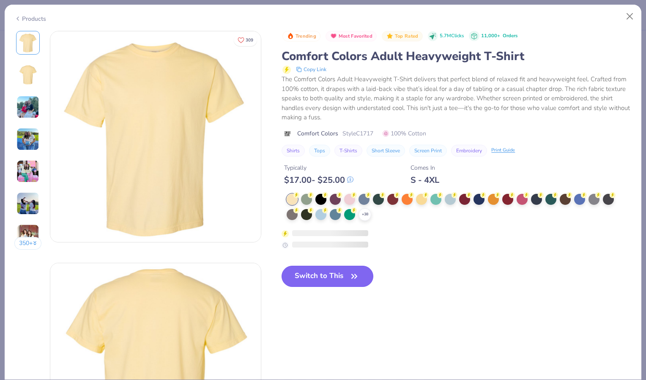
click at [339, 277] on button "Switch to This" at bounding box center [328, 276] width 92 height 21
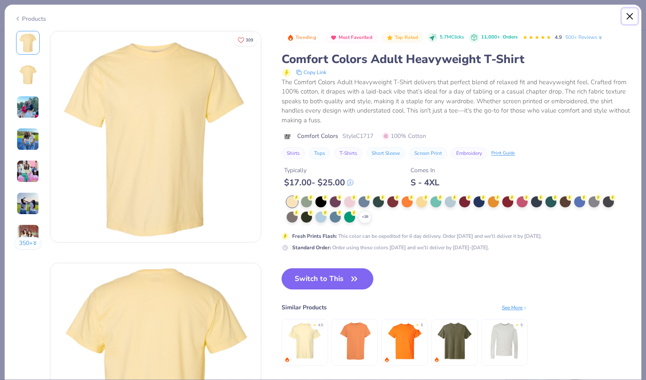
click at [631, 15] on button "Close" at bounding box center [630, 16] width 16 height 16
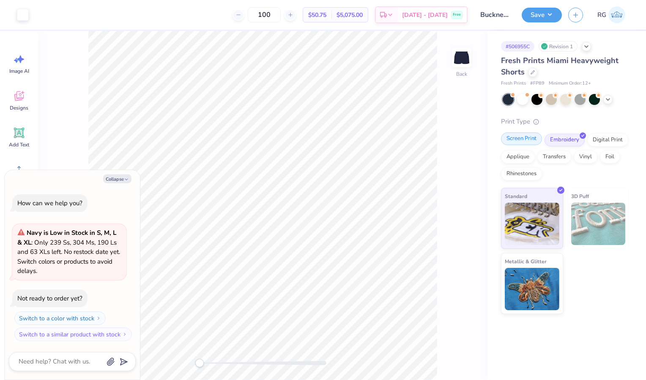
click at [524, 140] on div "Screen Print" at bounding box center [521, 138] width 41 height 13
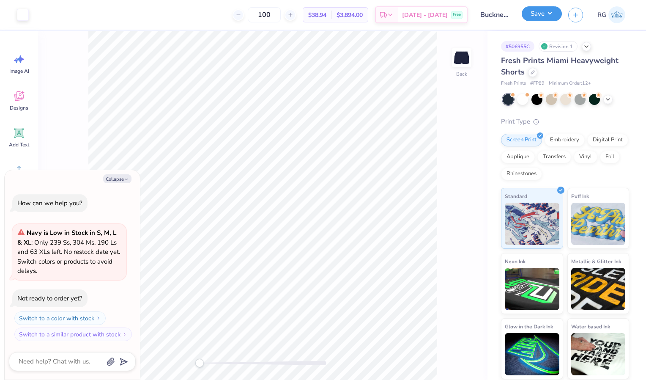
click at [537, 13] on button "Save" at bounding box center [542, 13] width 40 height 15
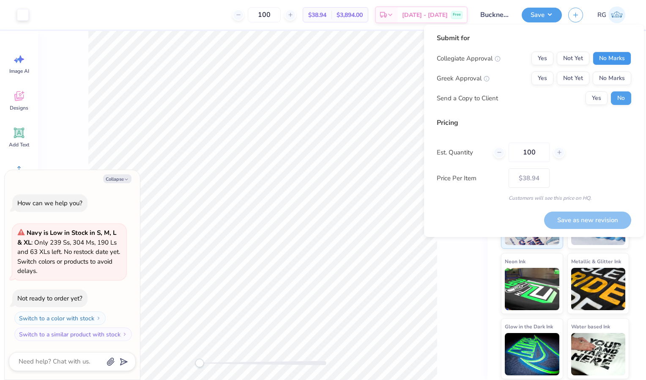
click at [604, 58] on button "No Marks" at bounding box center [612, 59] width 39 height 14
click at [542, 75] on button "Yes" at bounding box center [543, 79] width 22 height 14
click at [580, 218] on button "Save as new revision" at bounding box center [588, 220] width 87 height 17
type textarea "x"
type input "– –"
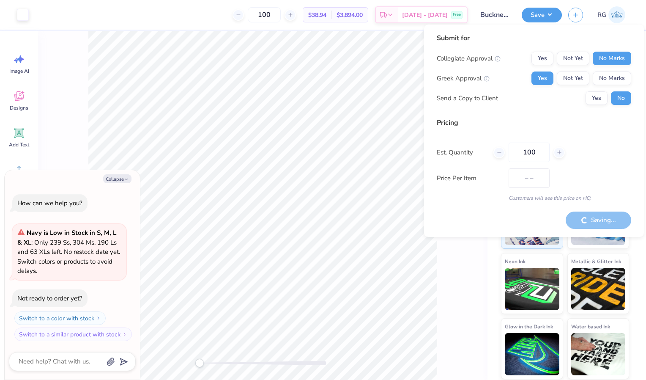
type textarea "x"
type input "$38.94"
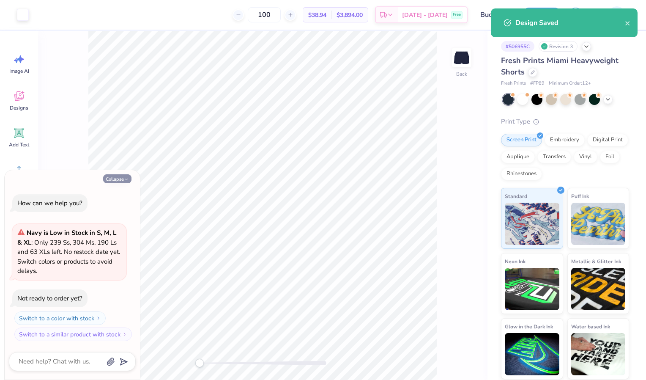
click at [124, 180] on button "Collapse" at bounding box center [117, 178] width 28 height 9
type textarea "x"
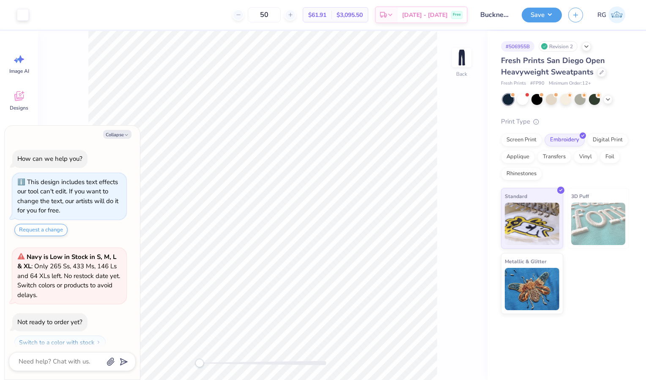
scroll to position [24, 0]
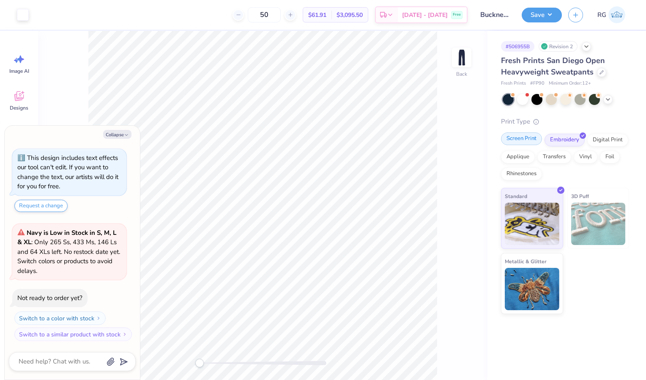
click at [525, 139] on div "Screen Print" at bounding box center [521, 138] width 41 height 13
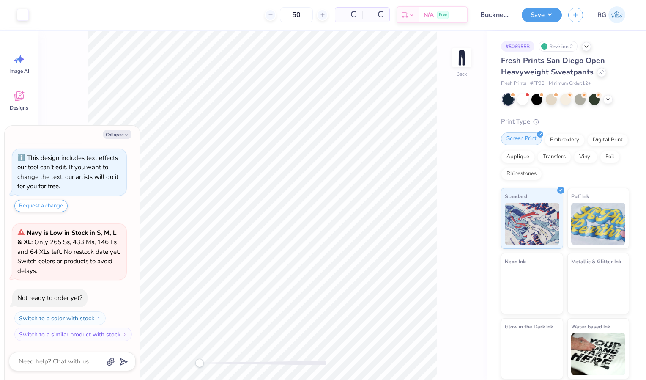
type textarea "x"
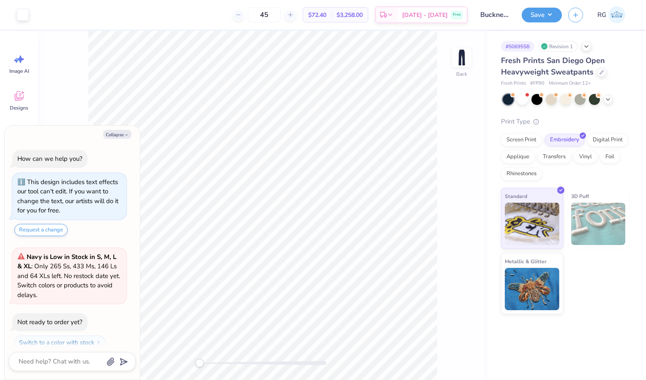
scroll to position [24, 0]
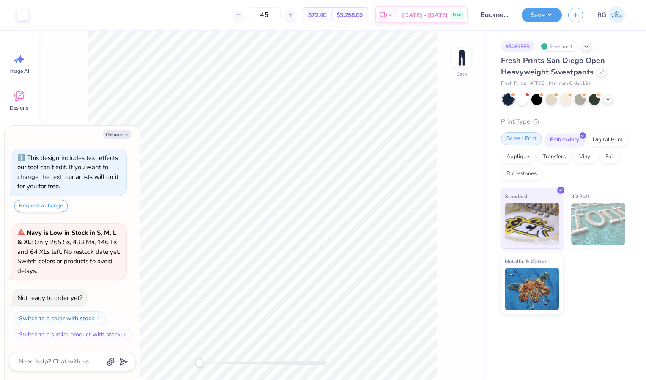
click at [531, 135] on div "Screen Print" at bounding box center [521, 138] width 41 height 13
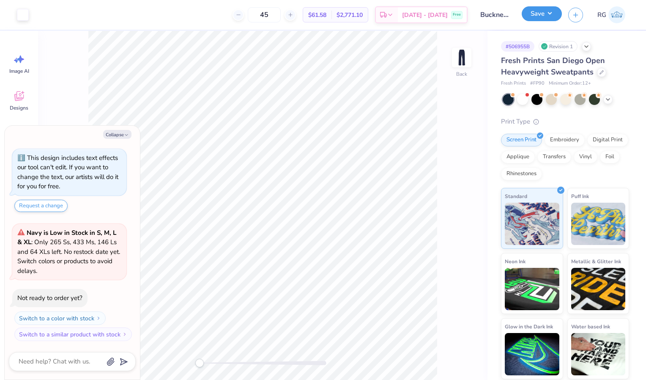
click at [541, 16] on button "Save" at bounding box center [542, 13] width 40 height 15
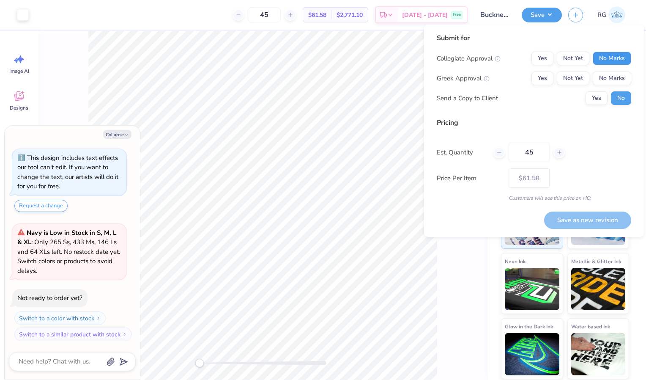
click at [604, 56] on button "No Marks" at bounding box center [612, 59] width 39 height 14
click at [542, 77] on button "Yes" at bounding box center [543, 79] width 22 height 14
click at [580, 208] on div "Save as new revision" at bounding box center [588, 215] width 87 height 27
click at [578, 227] on button "Save as new revision" at bounding box center [588, 220] width 87 height 17
type textarea "x"
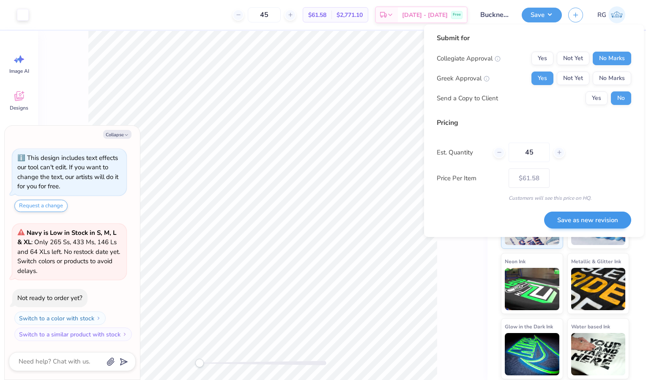
type input "– –"
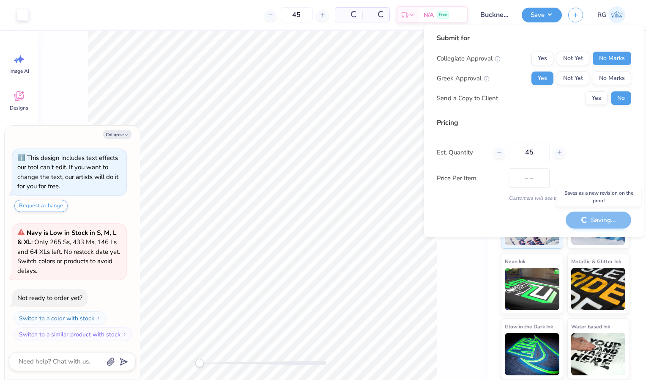
type textarea "x"
type input "$61.58"
type textarea "x"
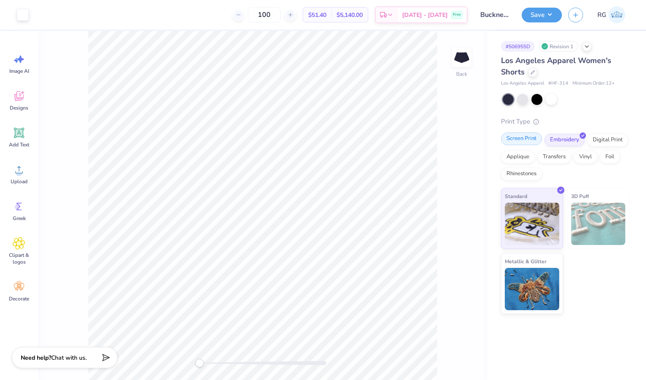
click at [515, 138] on div "Screen Print" at bounding box center [521, 138] width 41 height 13
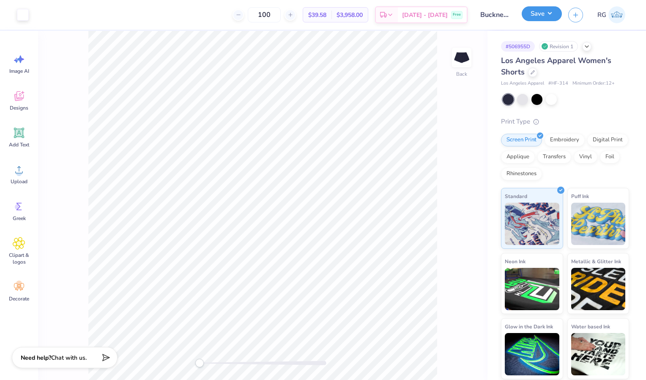
click at [536, 13] on button "Save" at bounding box center [542, 13] width 40 height 15
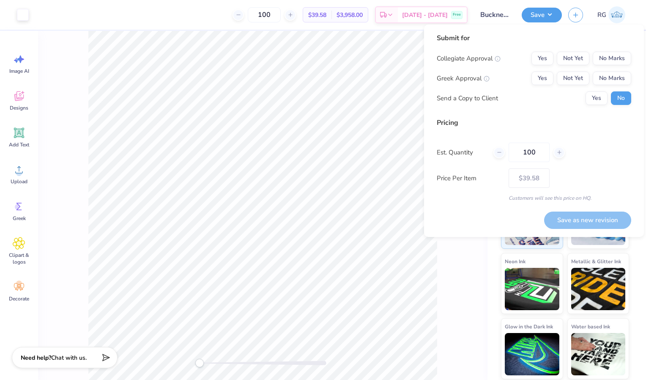
click at [646, 19] on html "Art colors 100 $39.58 Per Item $3,958.00 Total Est. Delivery [DATE] - [DATE] Fr…" at bounding box center [323, 190] width 646 height 380
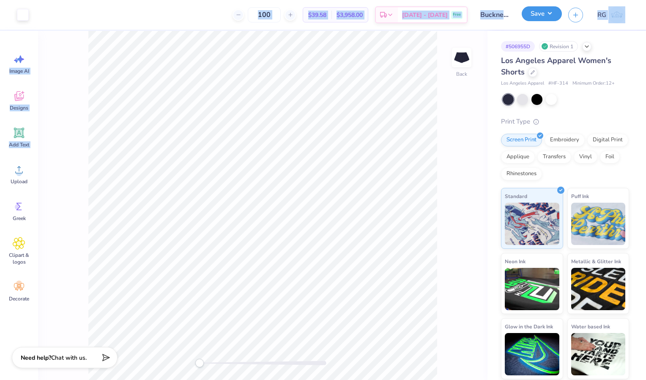
click at [532, 16] on button "Save" at bounding box center [542, 13] width 40 height 15
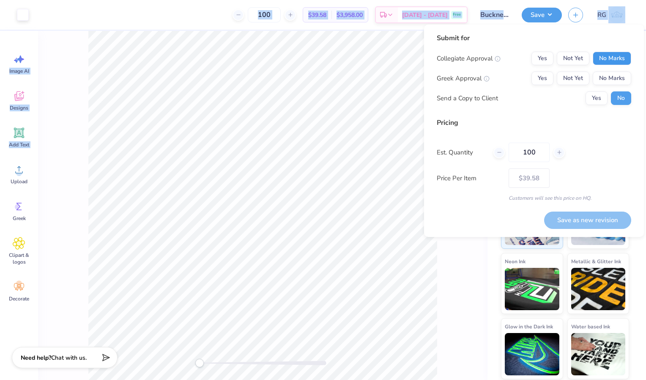
click at [607, 64] on button "No Marks" at bounding box center [612, 59] width 39 height 14
click at [547, 75] on button "Yes" at bounding box center [543, 79] width 22 height 14
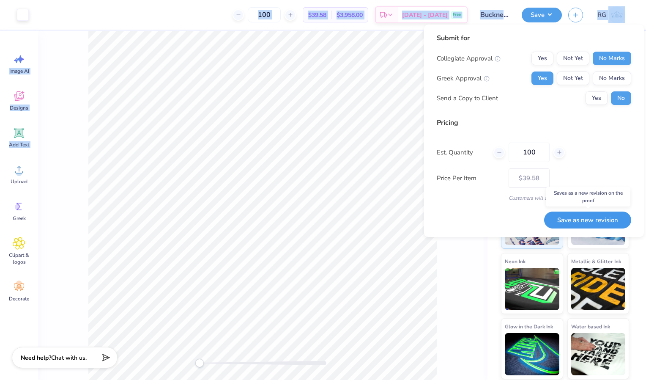
click at [572, 223] on button "Save as new revision" at bounding box center [588, 220] width 87 height 17
type input "$39.58"
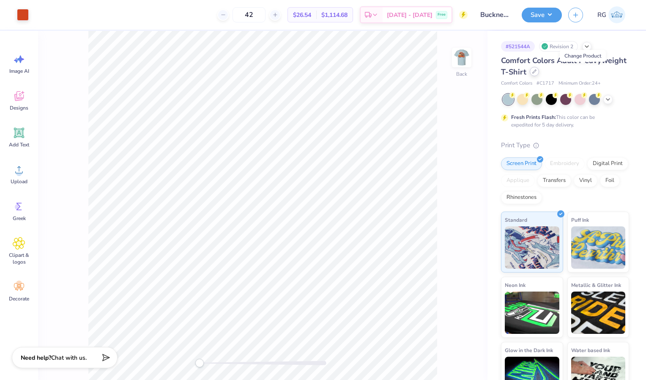
click at [537, 73] on icon at bounding box center [535, 71] width 4 height 4
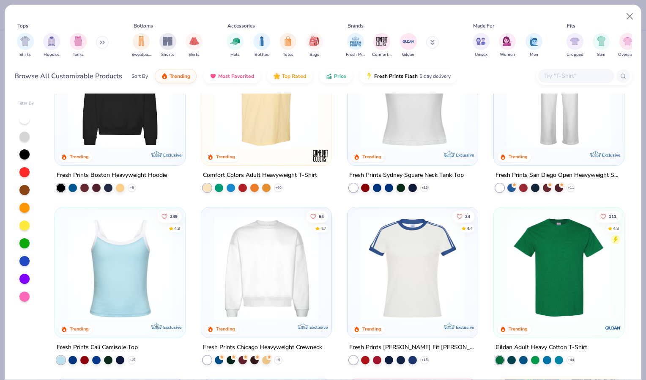
scroll to position [470, 0]
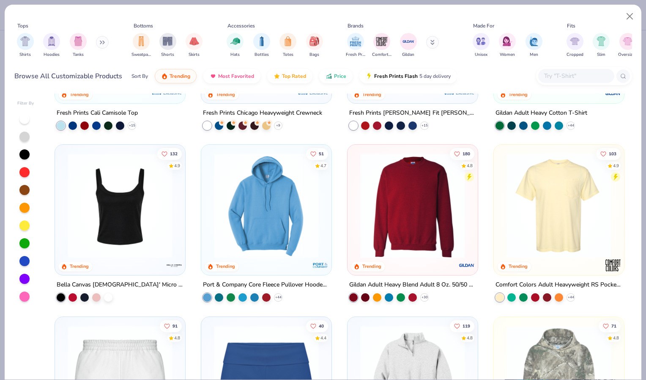
click at [558, 220] on img at bounding box center [559, 205] width 113 height 105
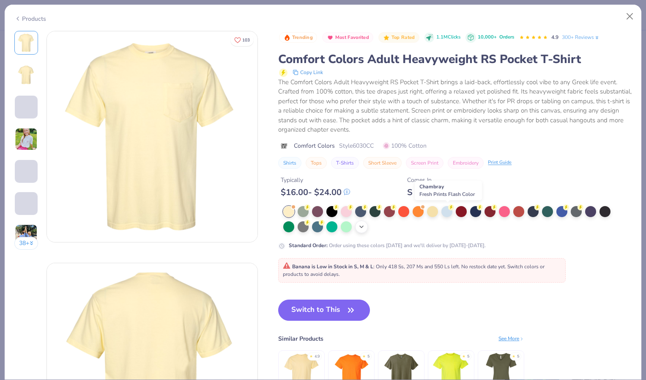
click at [366, 226] on div "+ 22" at bounding box center [361, 226] width 13 height 13
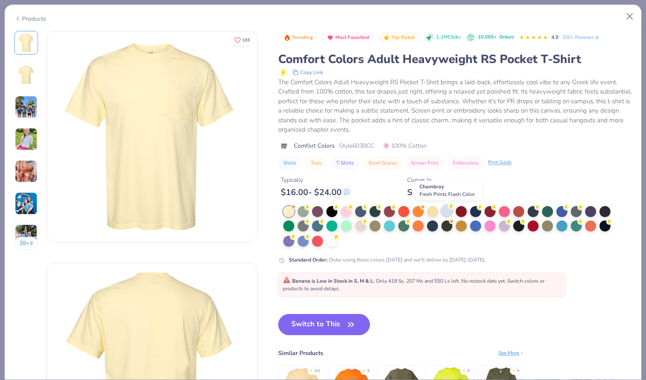
click at [448, 212] on div at bounding box center [447, 210] width 11 height 11
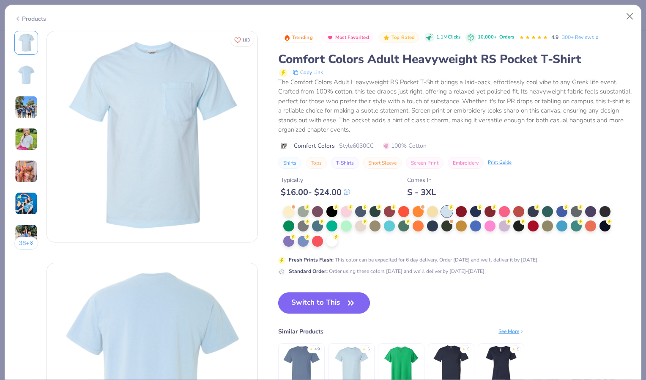
click at [363, 299] on button "Switch to This" at bounding box center [324, 302] width 92 height 21
click at [347, 297] on icon "button" at bounding box center [351, 303] width 12 height 12
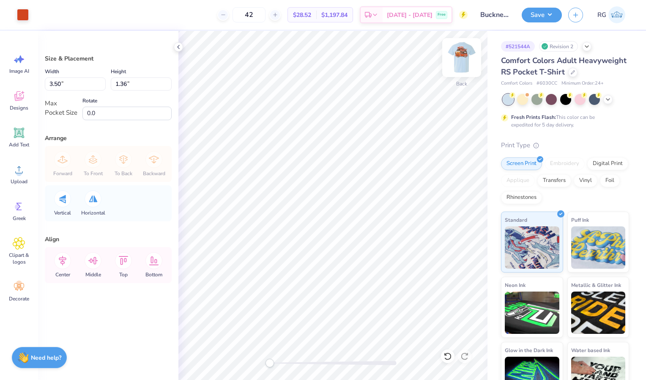
click at [464, 57] on img at bounding box center [462, 58] width 34 height 34
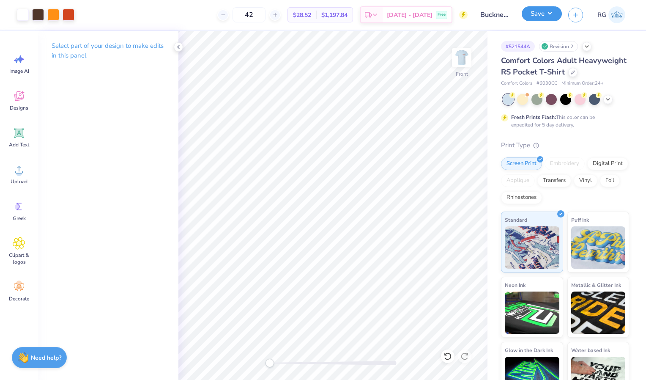
click at [539, 11] on button "Save" at bounding box center [542, 13] width 40 height 15
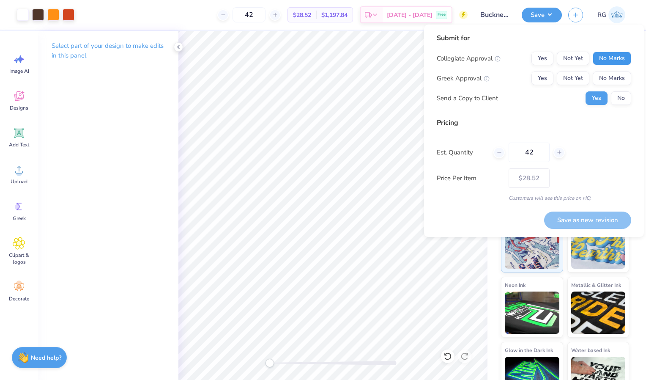
click at [602, 55] on button "No Marks" at bounding box center [612, 59] width 39 height 14
click at [548, 78] on button "Yes" at bounding box center [543, 79] width 22 height 14
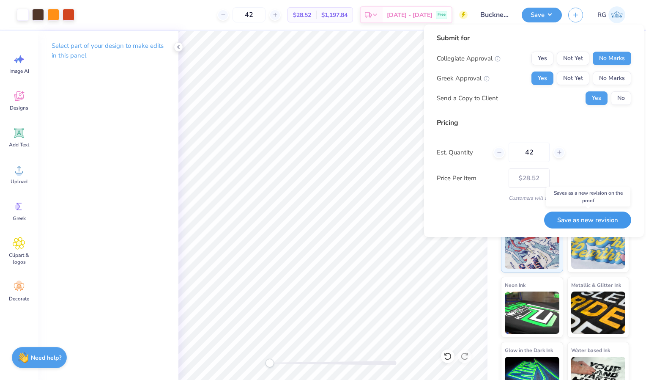
click at [600, 223] on button "Save as new revision" at bounding box center [588, 220] width 87 height 17
type input "$28.52"
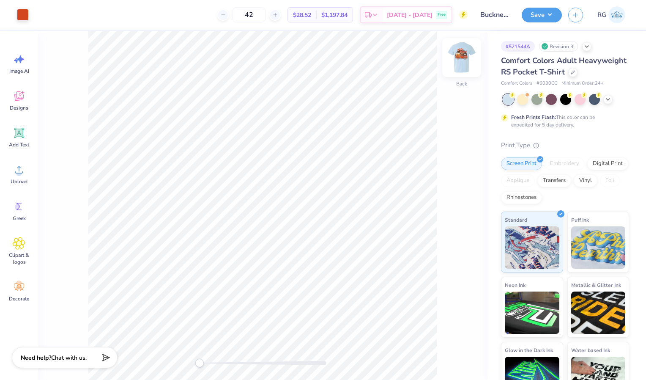
click at [465, 60] on img at bounding box center [462, 58] width 34 height 34
click at [51, 17] on div at bounding box center [53, 14] width 12 height 12
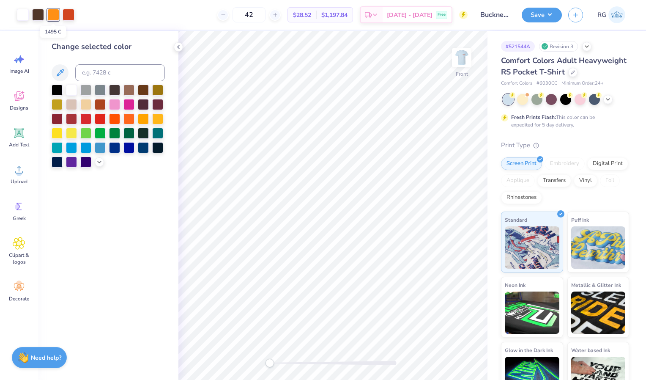
click at [54, 15] on div at bounding box center [53, 15] width 12 height 12
click at [87, 73] on input at bounding box center [120, 72] width 90 height 17
type input "173"
click at [454, 64] on img at bounding box center [462, 58] width 34 height 34
click at [454, 65] on img at bounding box center [462, 58] width 34 height 34
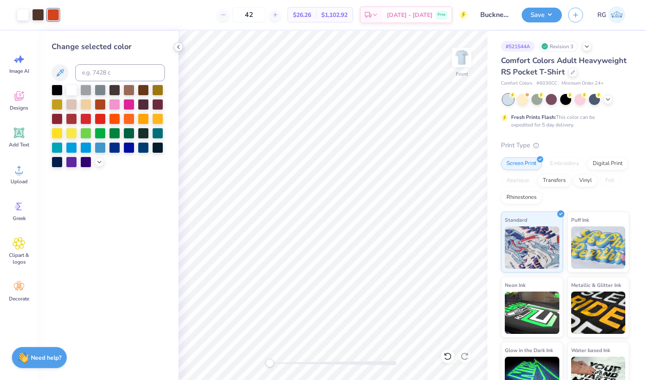
click at [176, 47] on icon at bounding box center [178, 47] width 7 height 7
